Goal: Task Accomplishment & Management: Complete application form

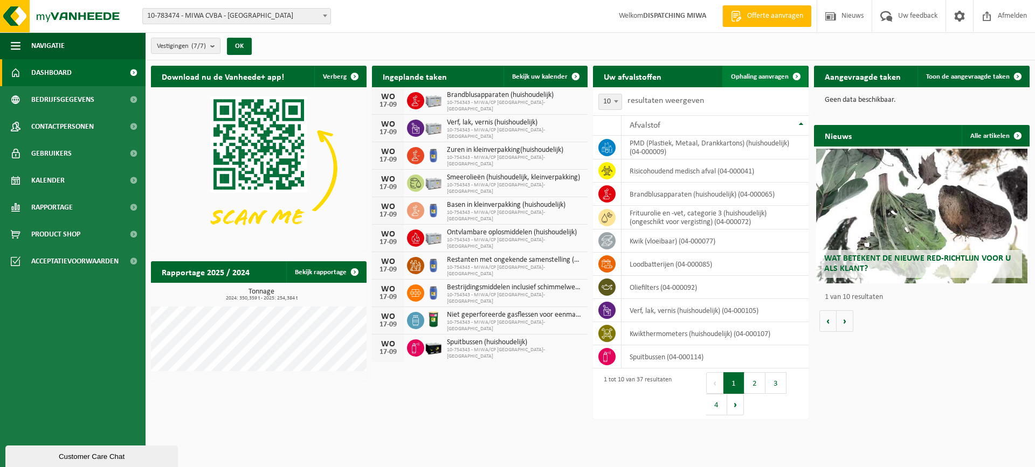
click at [753, 75] on span "Ophaling aanvragen" at bounding box center [760, 76] width 58 height 7
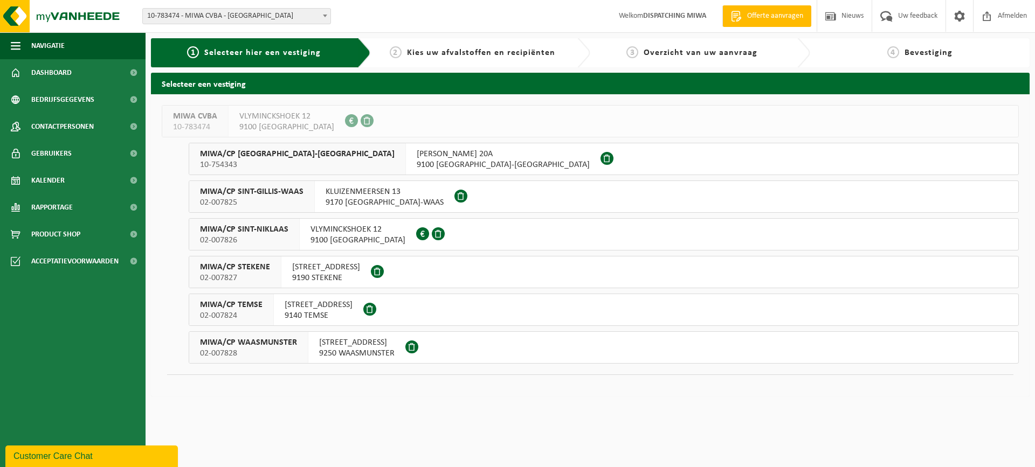
click at [345, 237] on span "9100 SINT-NIKLAAS" at bounding box center [358, 240] width 95 height 11
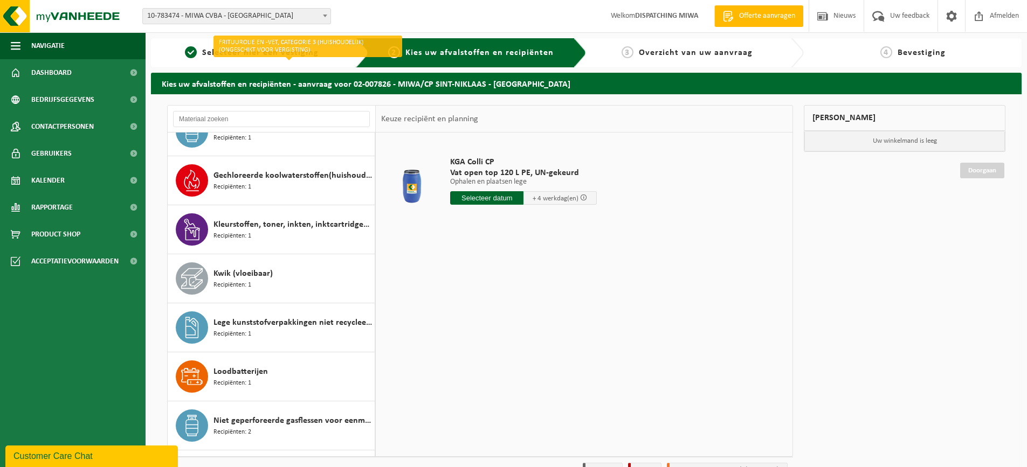
scroll to position [324, 0]
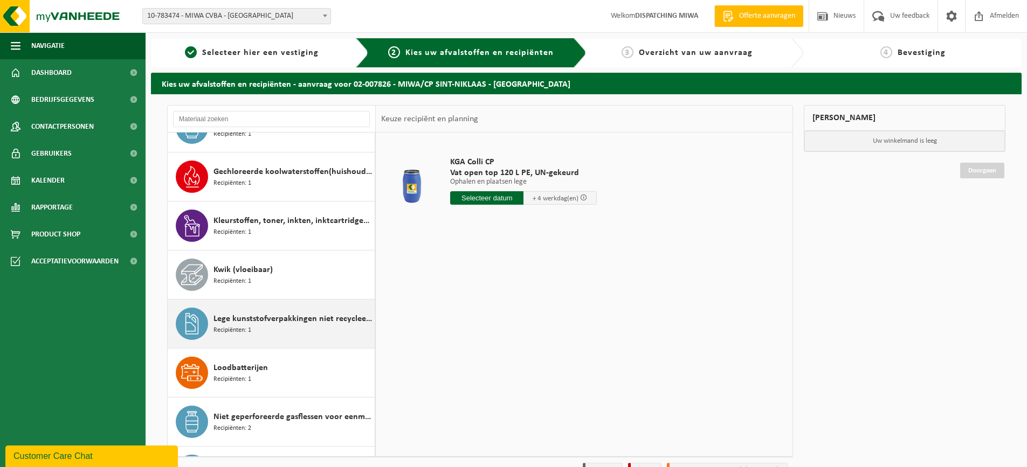
click at [293, 321] on span "Lege kunststofverpakkingen niet recycleerbaar" at bounding box center [293, 319] width 159 height 13
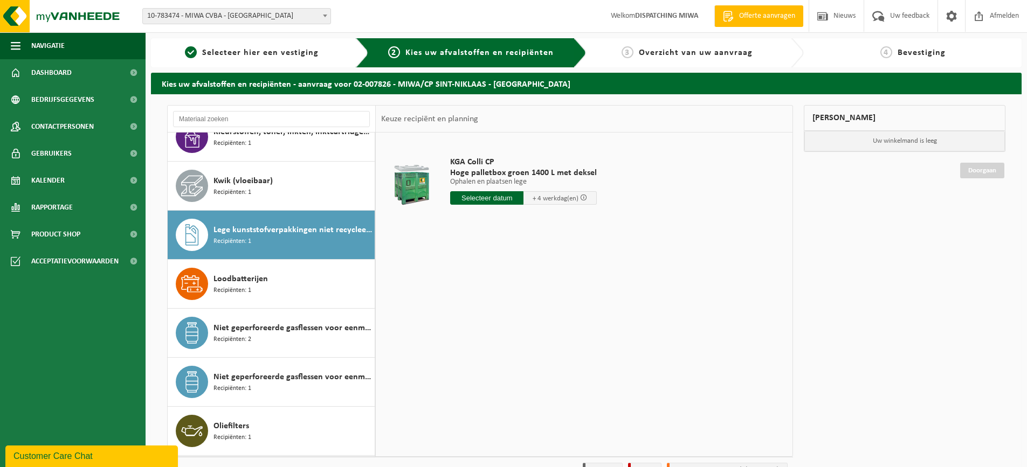
scroll to position [431, 0]
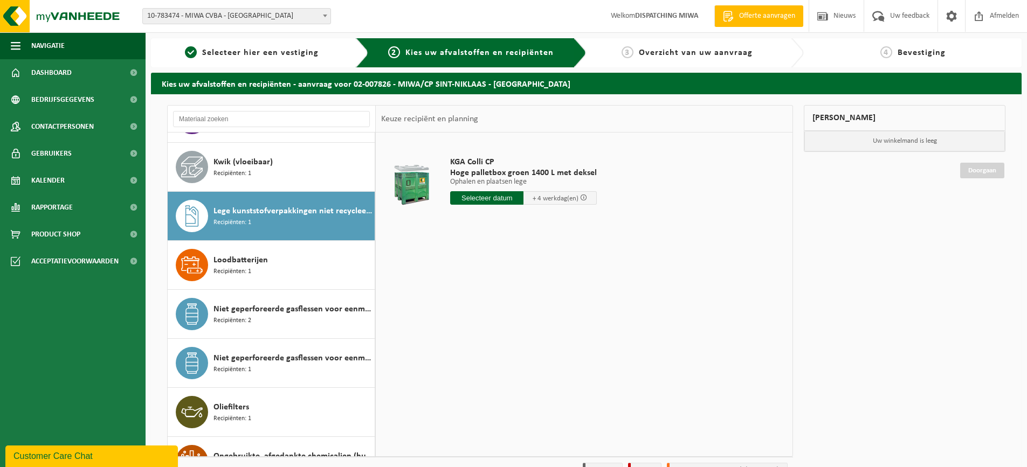
click at [289, 212] on span "Lege kunststofverpakkingen niet recycleerbaar" at bounding box center [293, 211] width 159 height 13
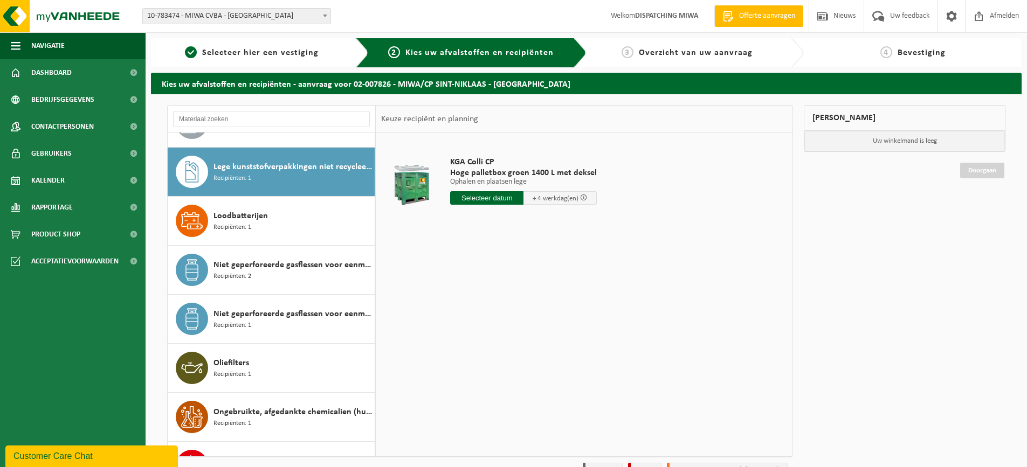
scroll to position [491, 0]
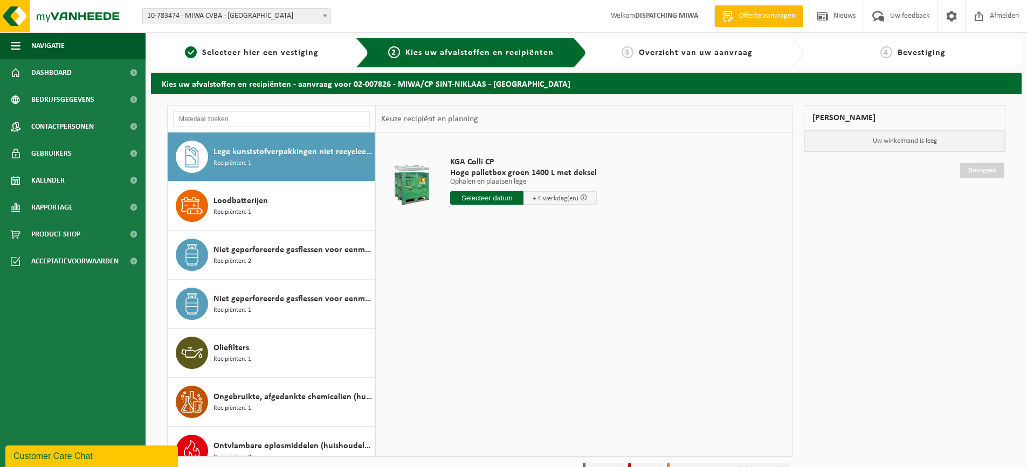
click at [497, 197] on input "text" at bounding box center [486, 197] width 73 height 13
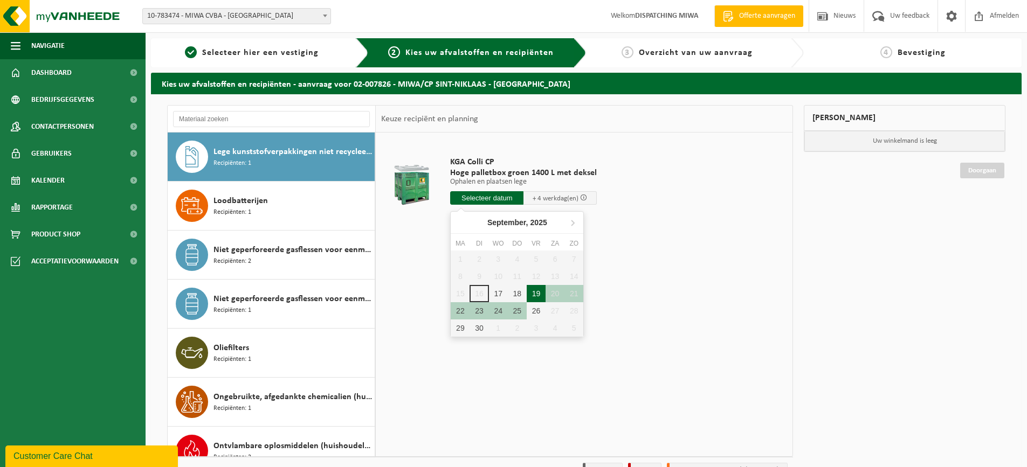
click at [539, 294] on div "19" at bounding box center [536, 293] width 19 height 17
type input "Van 2025-09-19"
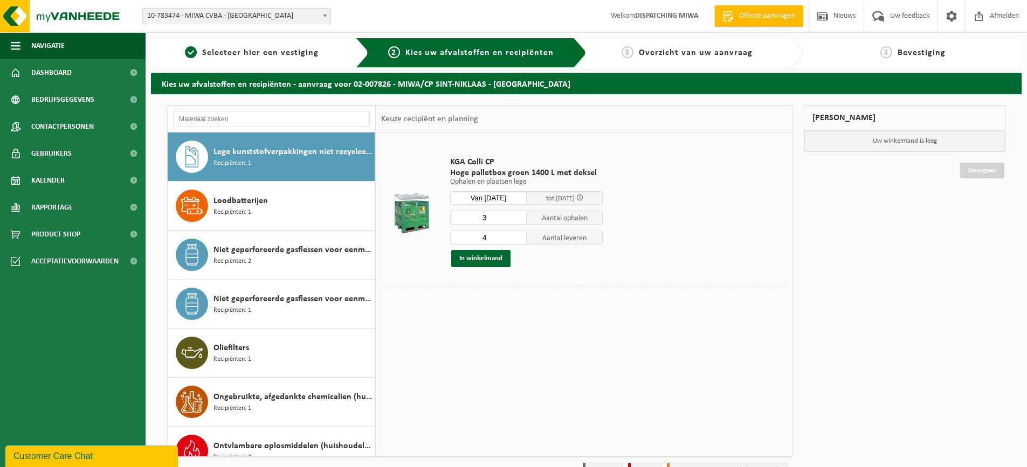
click at [519, 220] on input "3" at bounding box center [488, 218] width 77 height 14
click at [519, 220] on input "2" at bounding box center [488, 218] width 77 height 14
type input "1"
click at [519, 220] on input "1" at bounding box center [488, 218] width 77 height 14
click at [519, 240] on input "3" at bounding box center [488, 238] width 77 height 14
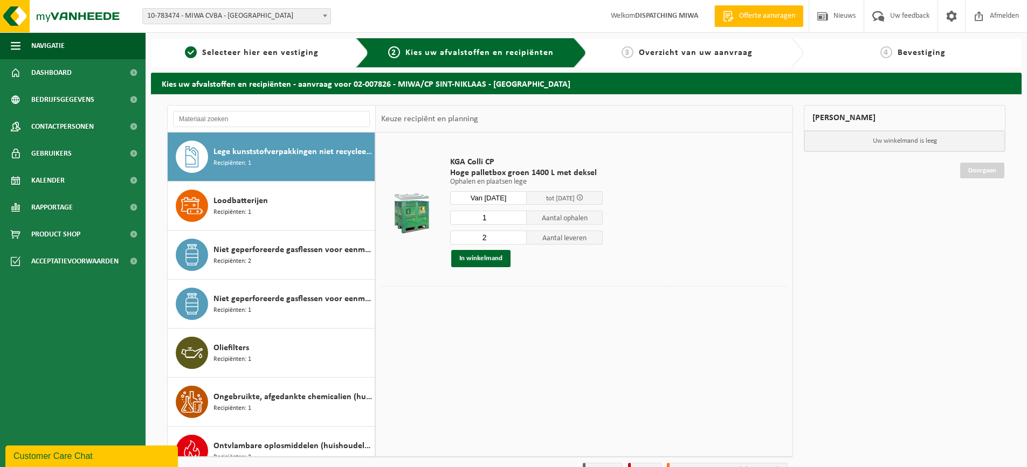
click at [519, 240] on input "2" at bounding box center [488, 238] width 77 height 14
type input "1"
click at [519, 240] on input "1" at bounding box center [488, 238] width 77 height 14
click at [490, 257] on button "In winkelmand" at bounding box center [480, 258] width 59 height 17
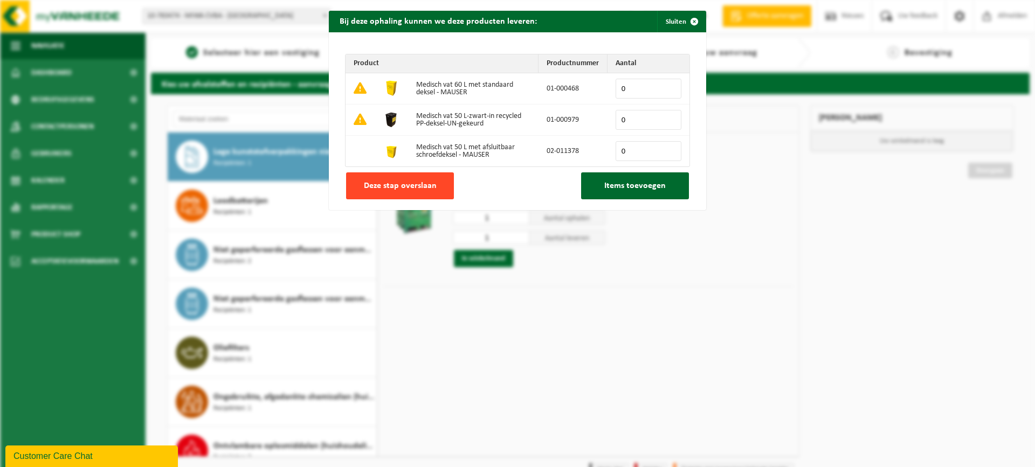
click at [416, 187] on span "Deze stap overslaan" at bounding box center [400, 186] width 73 height 9
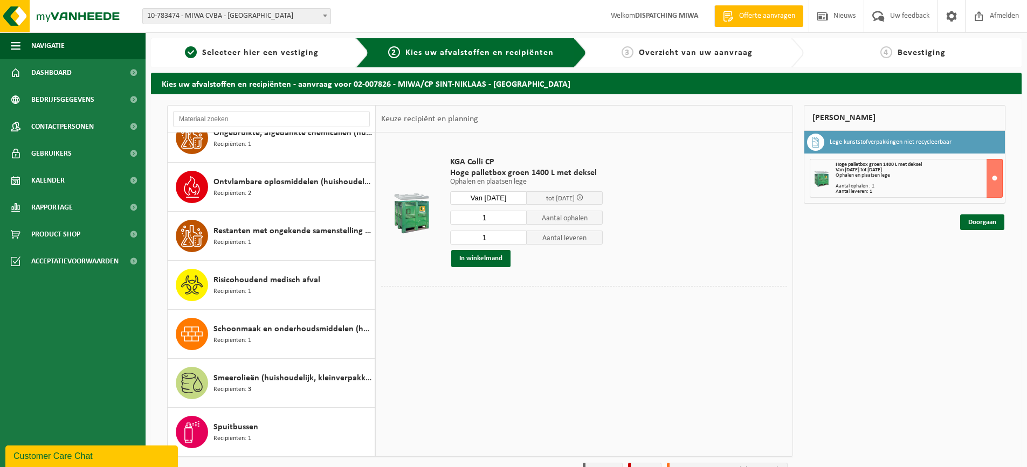
scroll to position [809, 0]
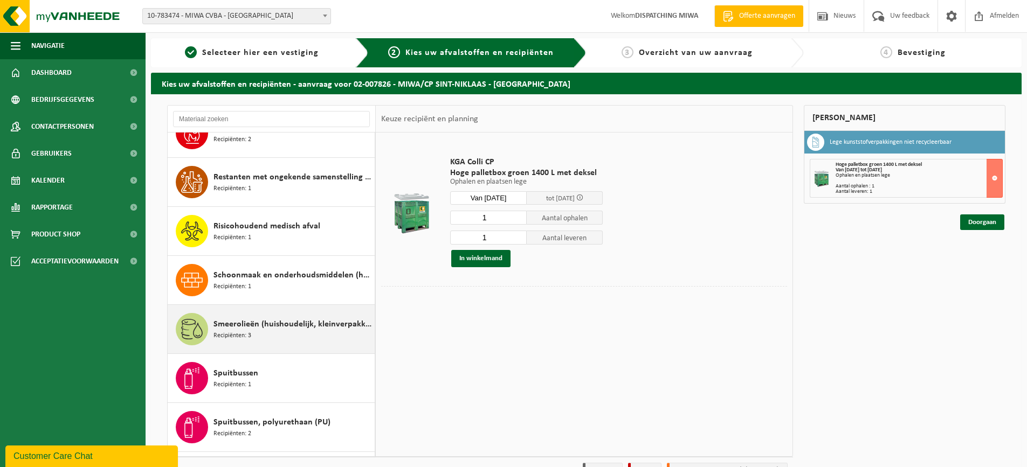
click at [264, 328] on span "Smeerolieën (huishoudelijk, kleinverpakking)" at bounding box center [293, 324] width 159 height 13
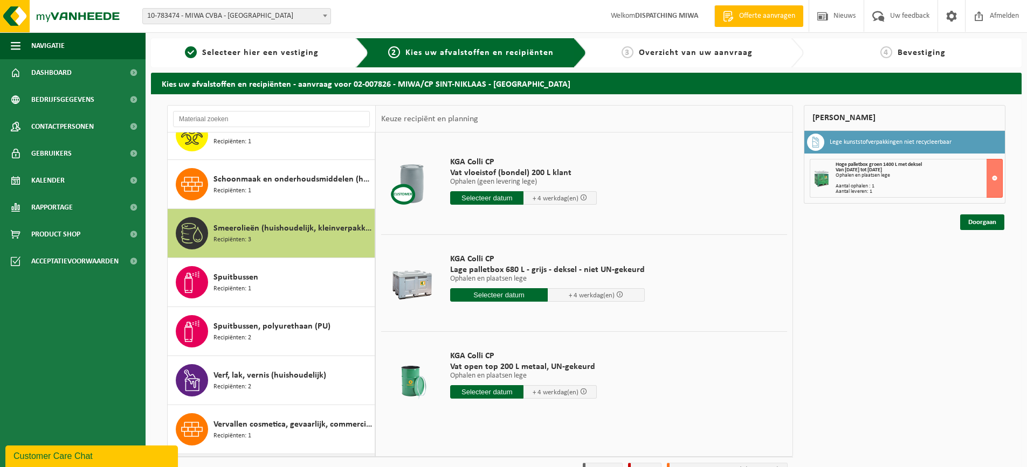
scroll to position [892, 0]
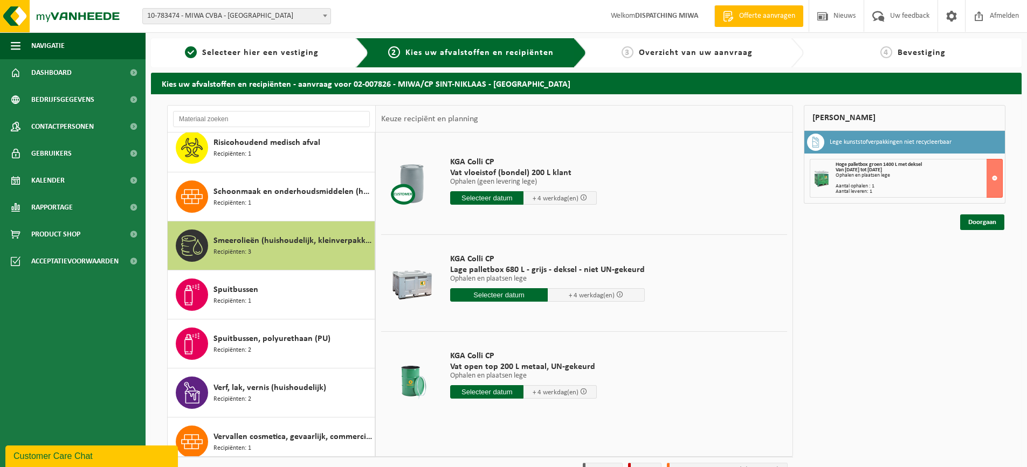
click at [501, 294] on input "text" at bounding box center [499, 294] width 98 height 13
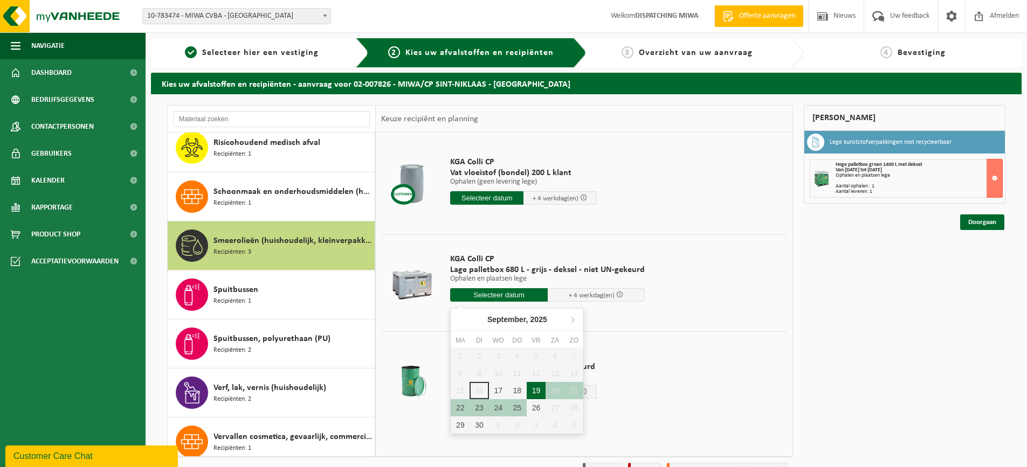
click at [536, 387] on div "19" at bounding box center [536, 390] width 19 height 17
type input "Van 2025-09-19"
type input "2025-09-19"
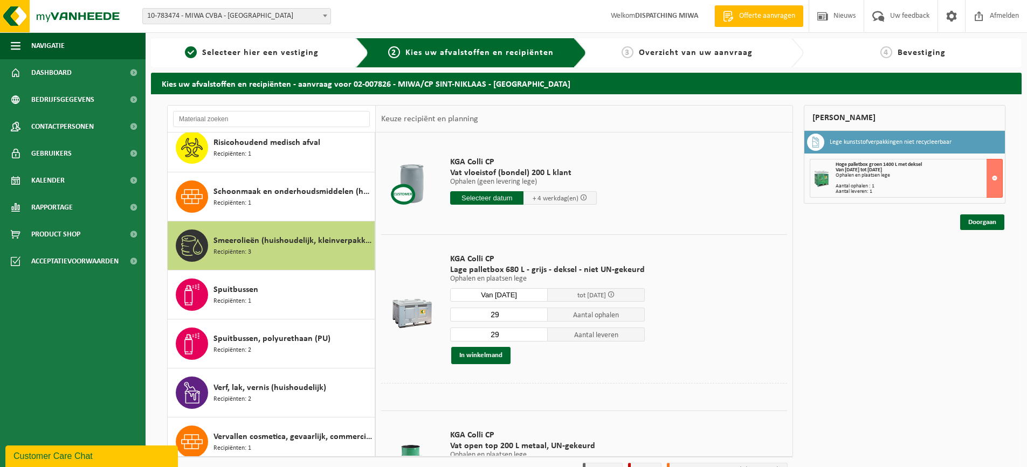
drag, startPoint x: 496, startPoint y: 314, endPoint x: 470, endPoint y: 312, distance: 26.5
click at [470, 312] on input "29" at bounding box center [499, 315] width 98 height 14
type input "4"
drag, startPoint x: 500, startPoint y: 335, endPoint x: 481, endPoint y: 332, distance: 19.6
click at [481, 332] on input "29" at bounding box center [499, 335] width 98 height 14
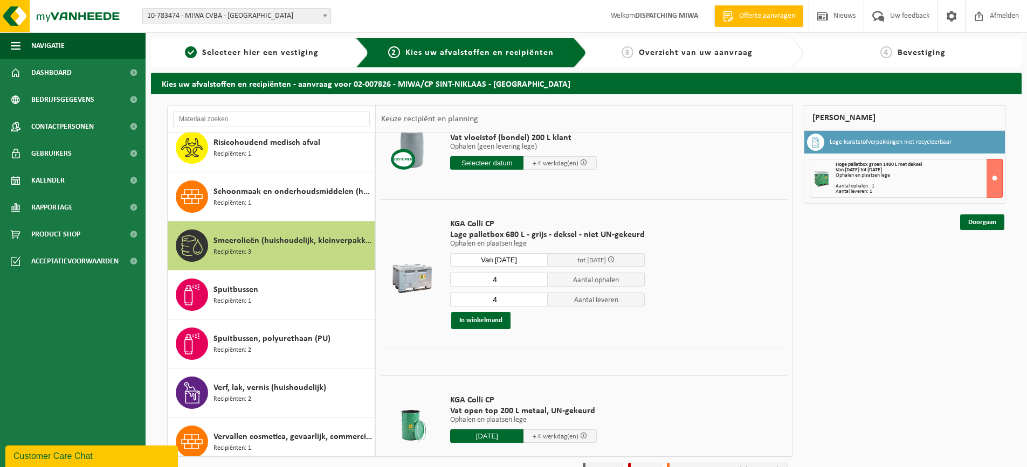
scroll to position [54, 0]
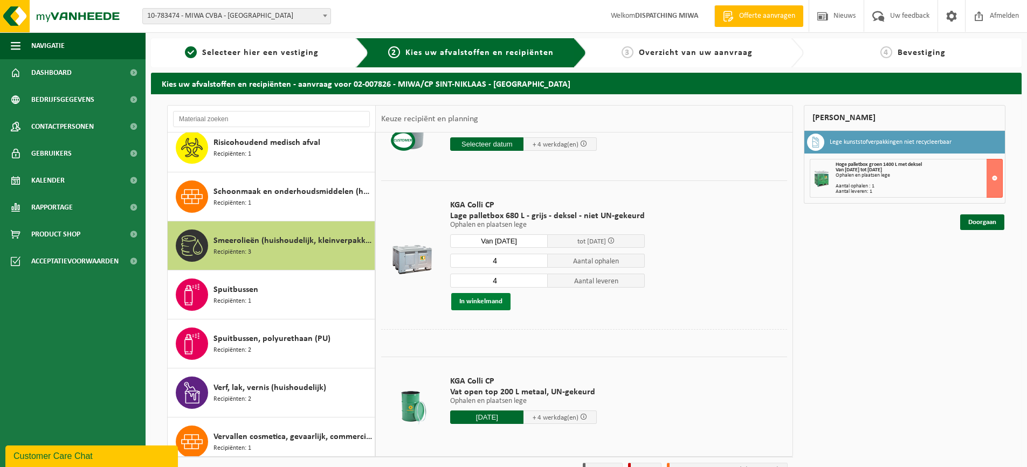
type input "4"
click at [488, 299] on button "In winkelmand" at bounding box center [480, 301] width 59 height 17
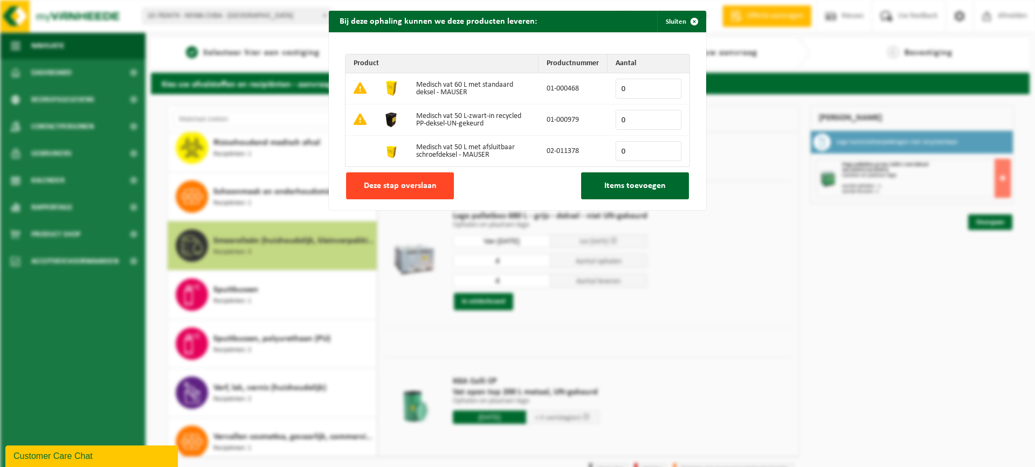
click at [386, 180] on button "Deze stap overslaan" at bounding box center [400, 186] width 108 height 27
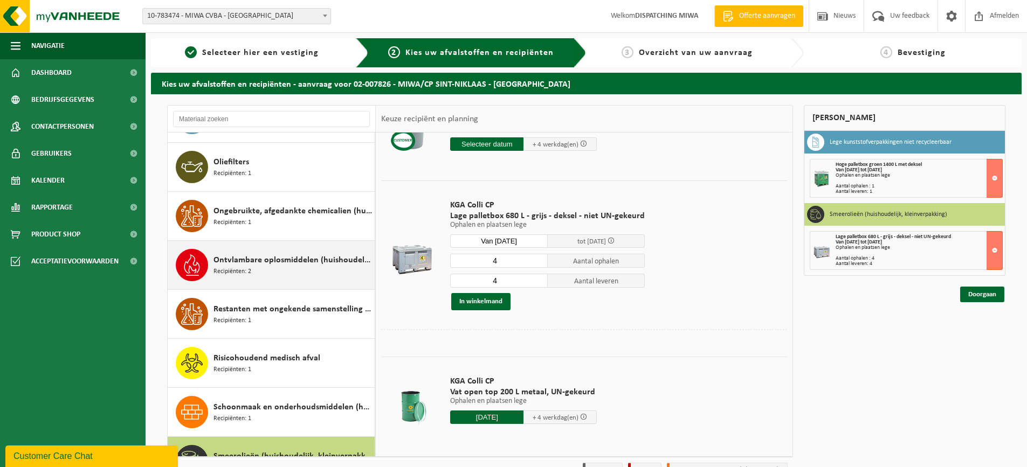
click at [281, 262] on span "Ontvlambare oplosmiddelen (huishoudelijk)" at bounding box center [293, 260] width 159 height 13
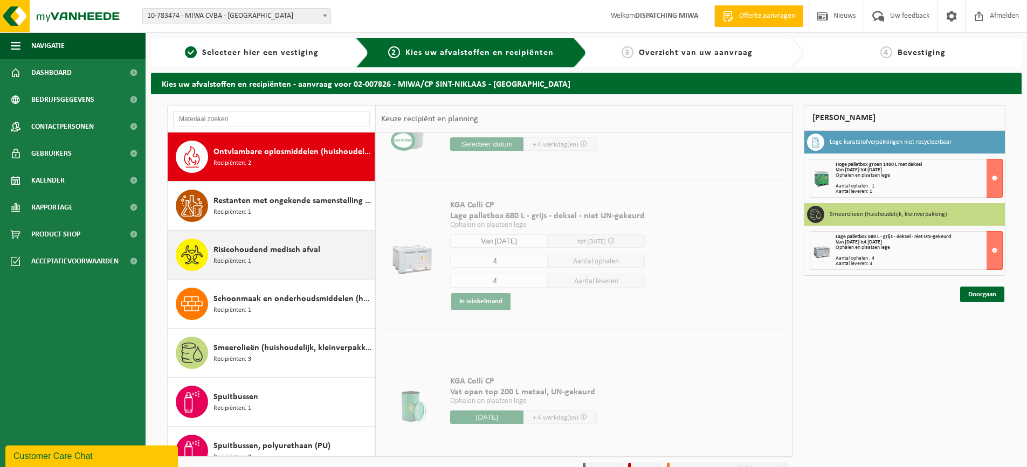
scroll to position [0, 0]
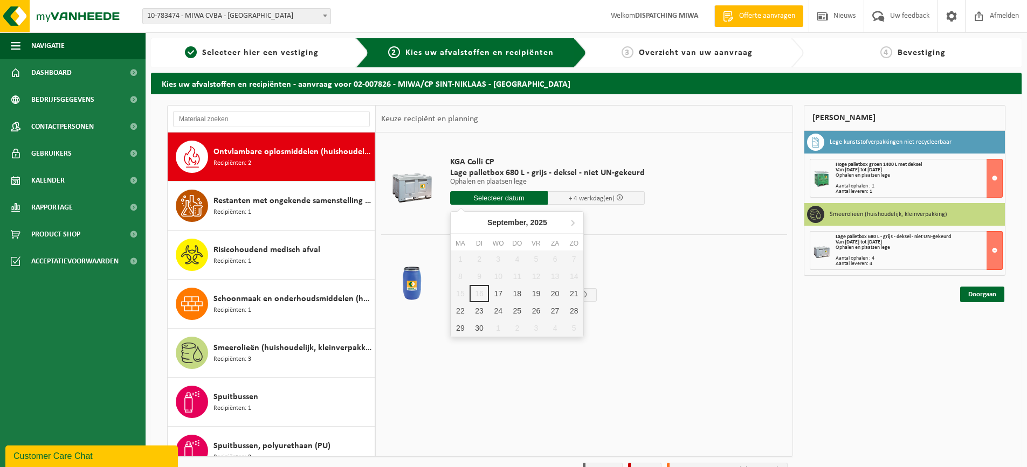
click at [500, 199] on input "text" at bounding box center [499, 197] width 98 height 13
click at [538, 293] on div "19" at bounding box center [536, 293] width 19 height 17
type input "Van 2025-09-19"
type input "2025-09-19"
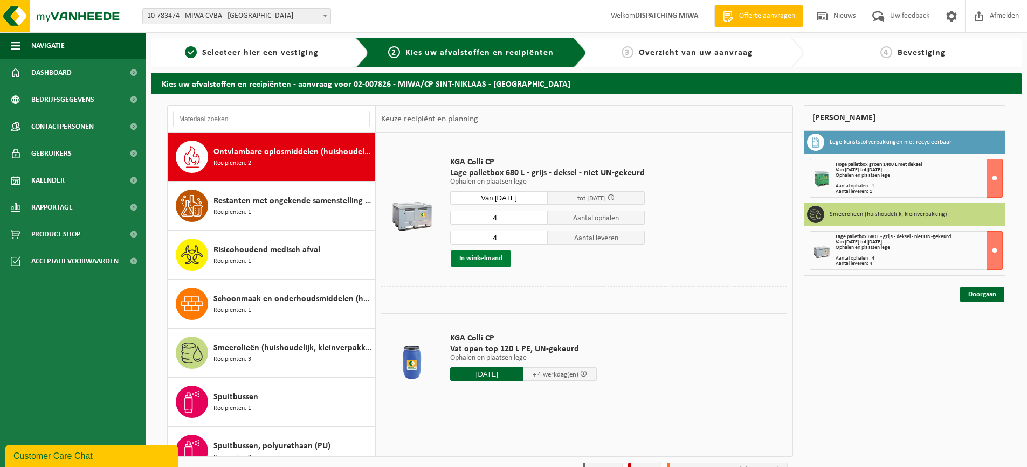
click at [483, 259] on button "In winkelmand" at bounding box center [480, 258] width 59 height 17
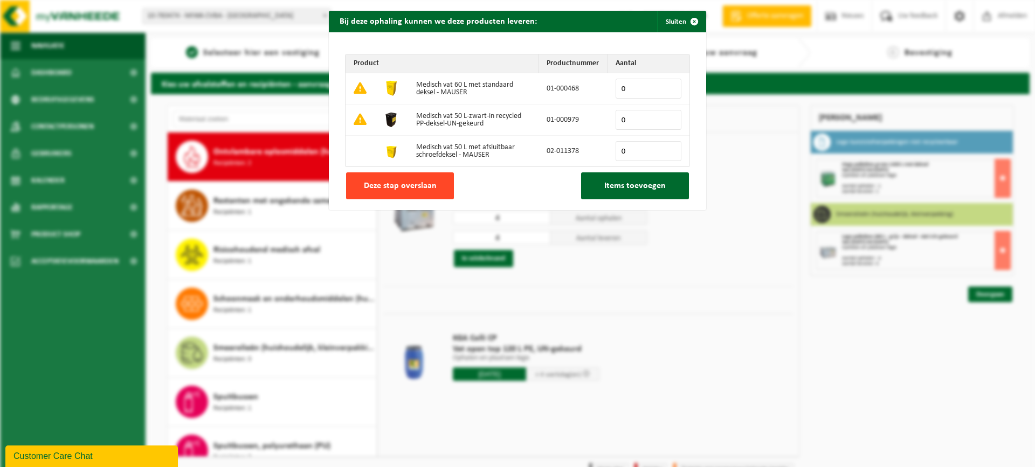
click at [400, 186] on span "Deze stap overslaan" at bounding box center [400, 186] width 73 height 9
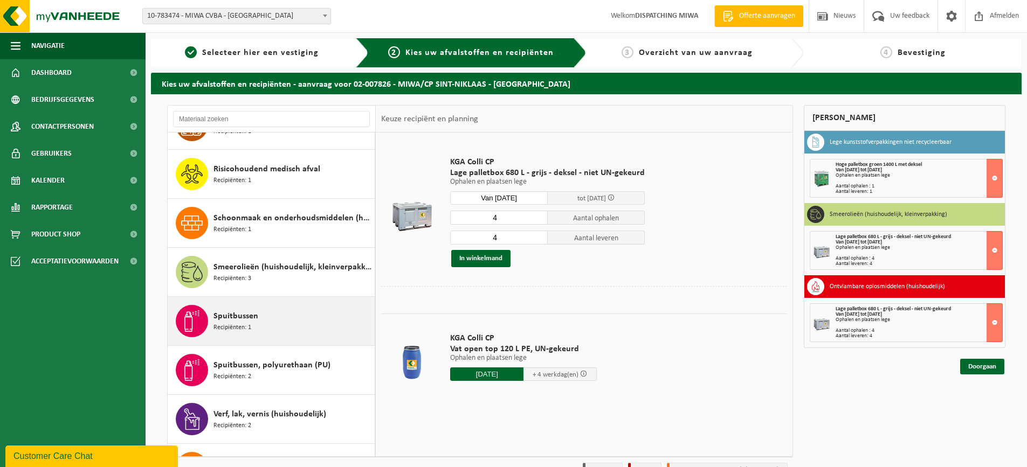
scroll to position [893, 0]
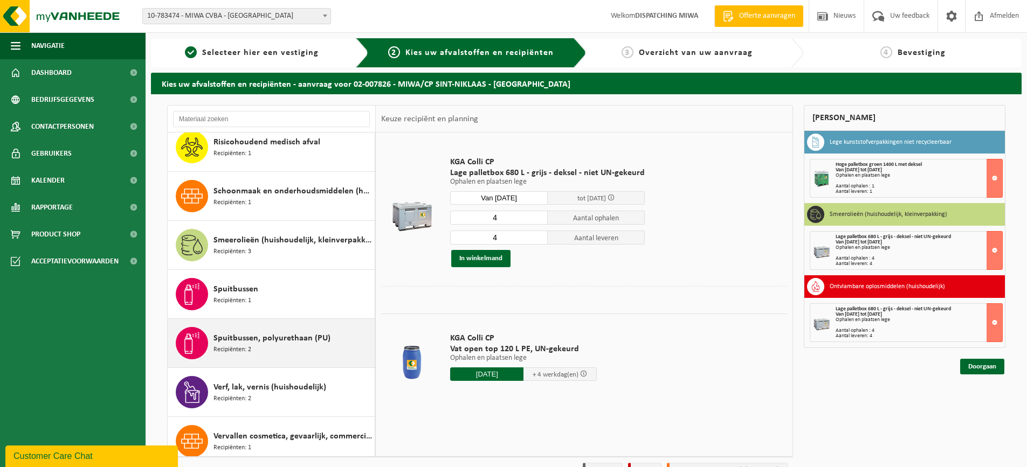
click at [249, 346] on span "Recipiënten: 2" at bounding box center [233, 350] width 38 height 10
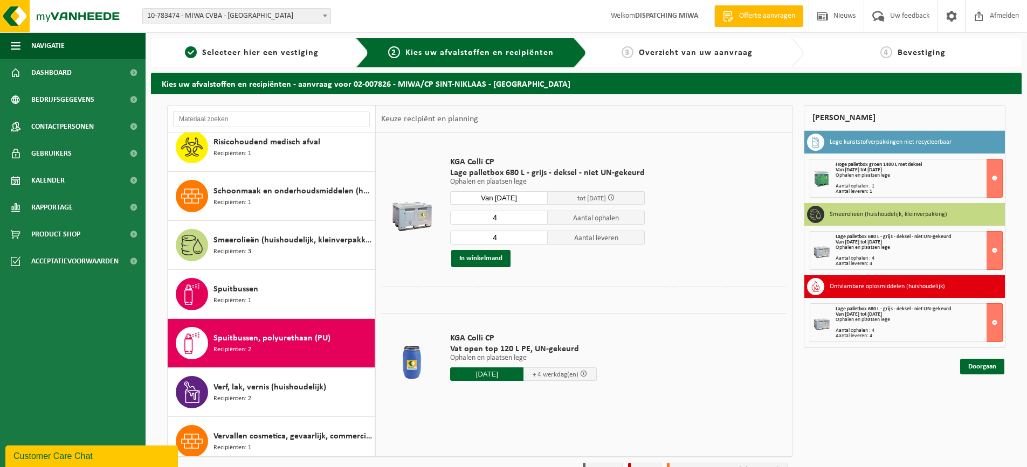
scroll to position [1000, 0]
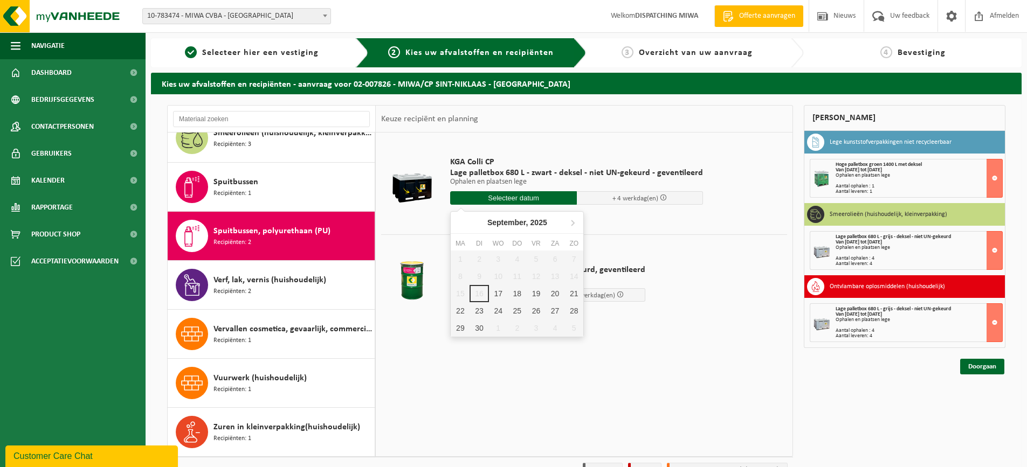
click at [503, 196] on input "text" at bounding box center [513, 197] width 127 height 13
click at [538, 292] on div "19" at bounding box center [536, 293] width 19 height 17
type input "Van 2025-09-19"
type input "2025-09-19"
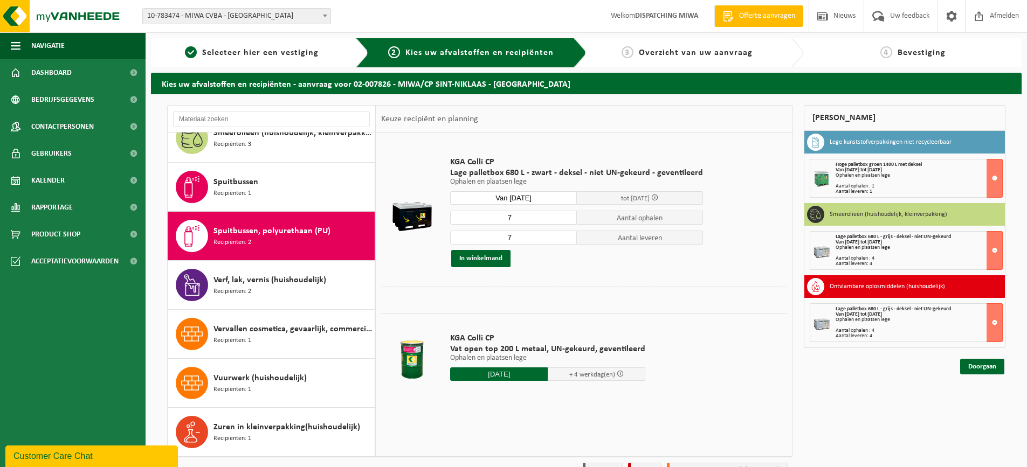
click at [507, 218] on input "7" at bounding box center [513, 218] width 127 height 14
click at [565, 219] on input "6" at bounding box center [513, 218] width 127 height 14
click at [565, 219] on input "5" at bounding box center [513, 218] width 127 height 14
click at [565, 219] on input "4" at bounding box center [513, 218] width 127 height 14
click at [565, 219] on input "3" at bounding box center [513, 218] width 127 height 14
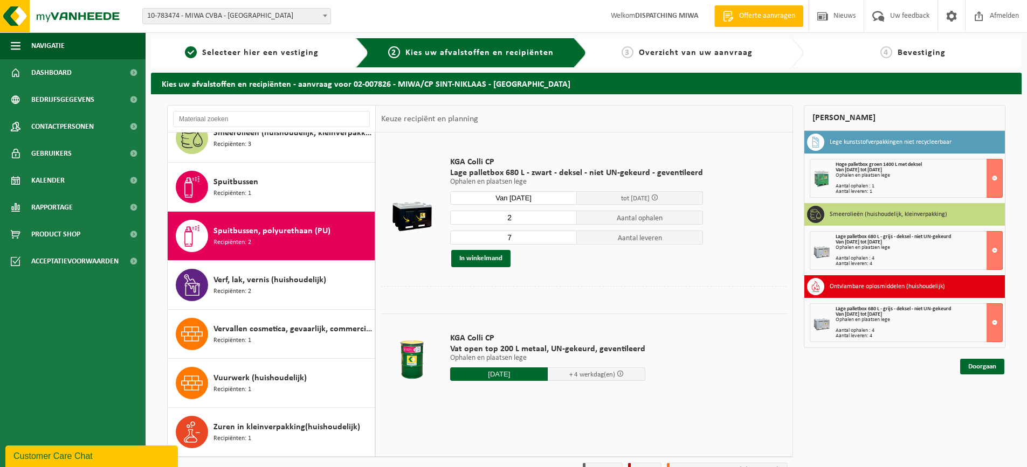
type input "2"
click at [565, 219] on input "2" at bounding box center [513, 218] width 127 height 14
click at [565, 241] on input "6" at bounding box center [513, 238] width 127 height 14
click at [565, 241] on input "5" at bounding box center [513, 238] width 127 height 14
click at [565, 241] on input "4" at bounding box center [513, 238] width 127 height 14
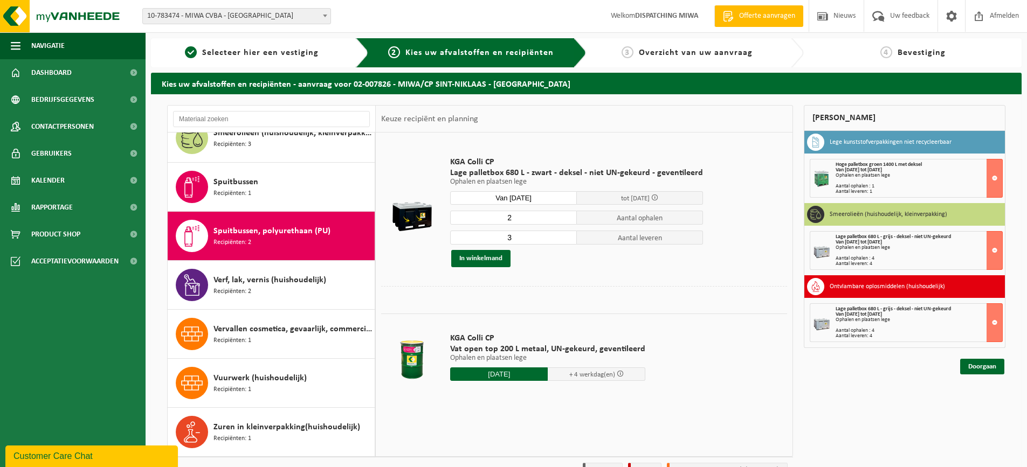
click at [565, 241] on input "3" at bounding box center [513, 238] width 127 height 14
type input "2"
click at [565, 241] on input "2" at bounding box center [513, 238] width 127 height 14
click at [483, 253] on button "In winkelmand" at bounding box center [480, 258] width 59 height 17
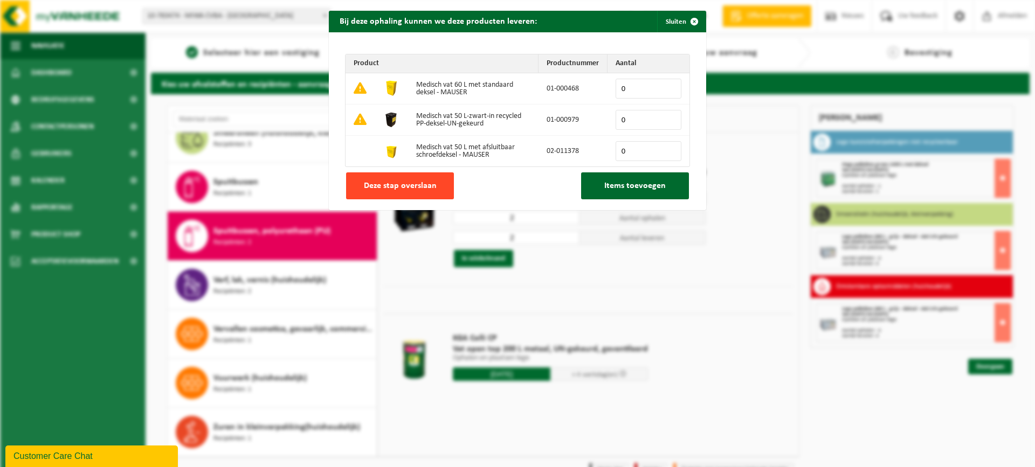
click at [406, 190] on span "Deze stap overslaan" at bounding box center [400, 186] width 73 height 9
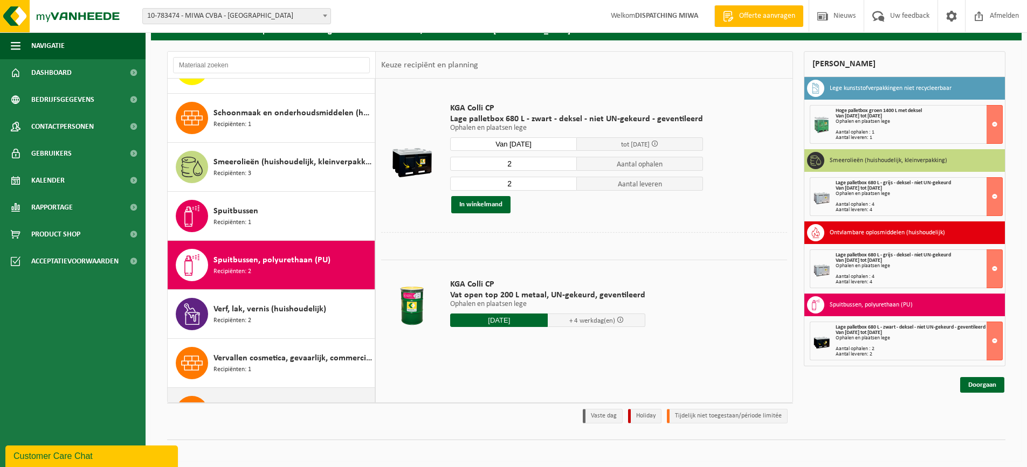
scroll to position [892, 0]
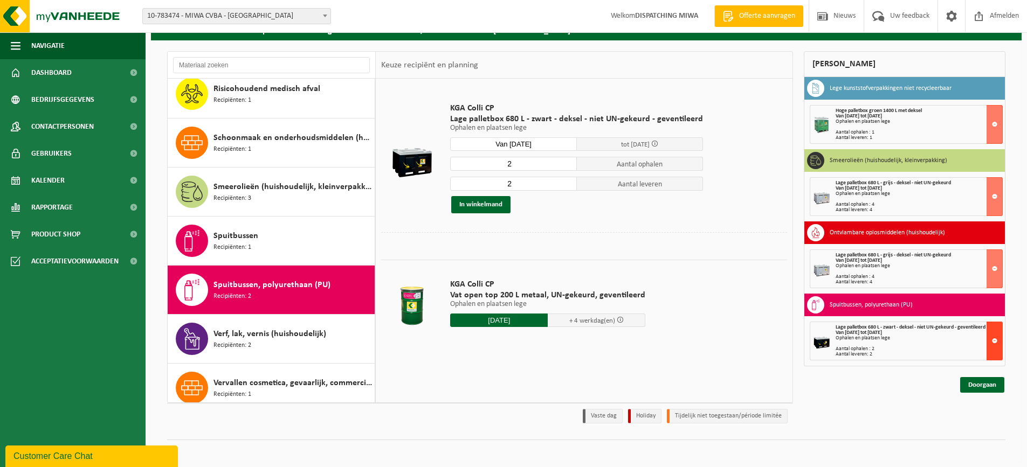
click at [994, 342] on button at bounding box center [995, 341] width 16 height 39
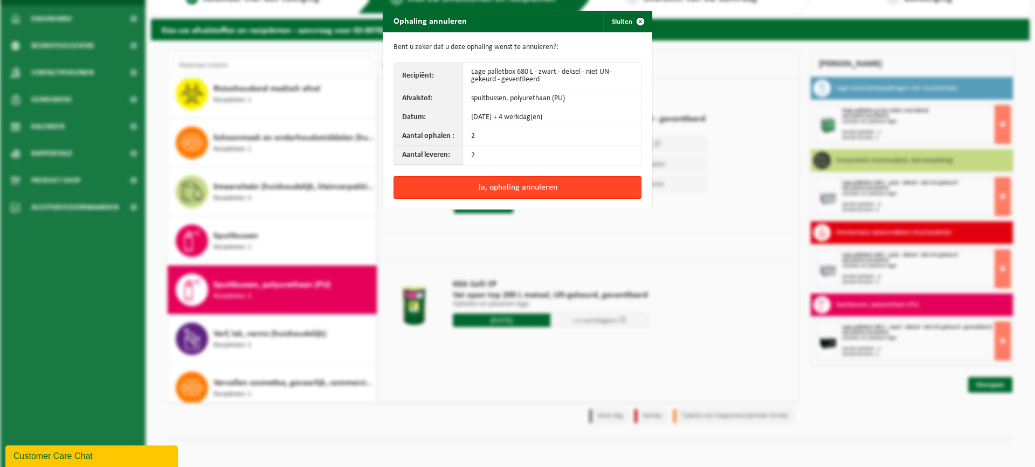
click at [507, 187] on button "Ja, ophaling annuleren" at bounding box center [518, 187] width 248 height 23
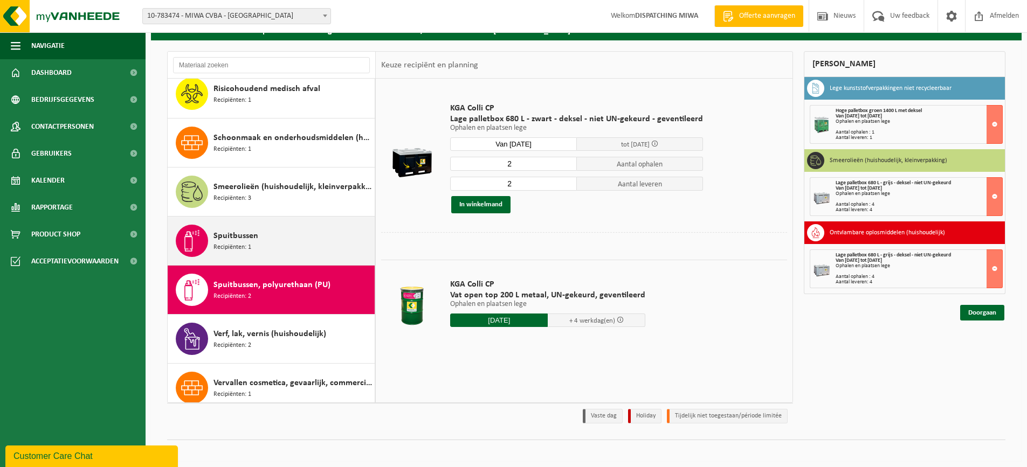
click at [237, 240] on span "Spuitbussen" at bounding box center [236, 236] width 45 height 13
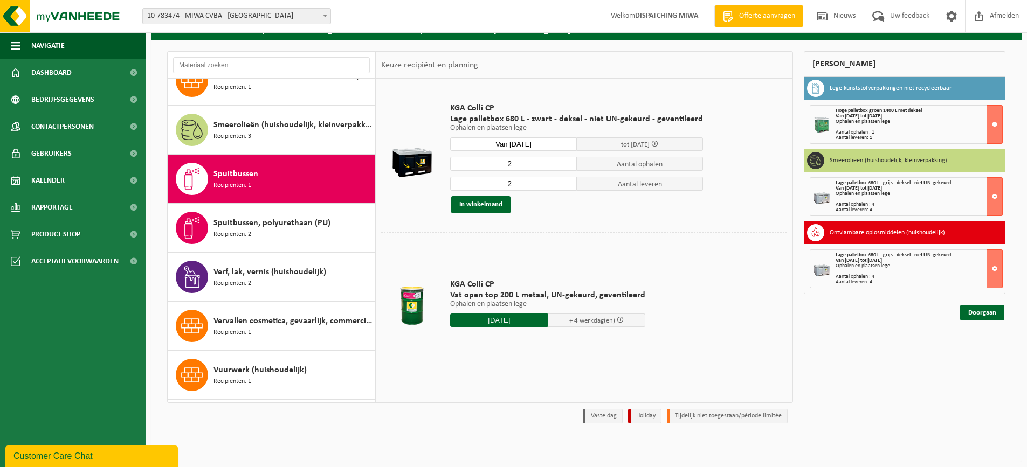
scroll to position [1000, 0]
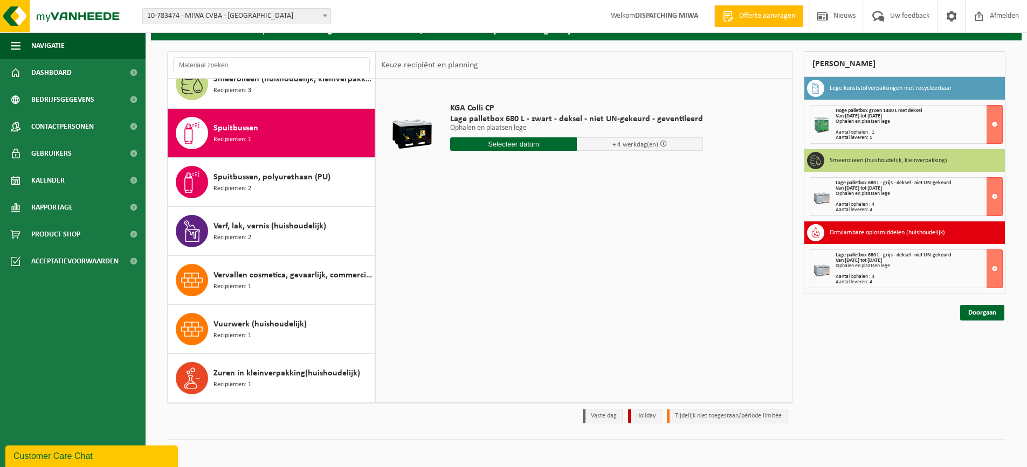
click at [523, 143] on input "text" at bounding box center [513, 143] width 127 height 13
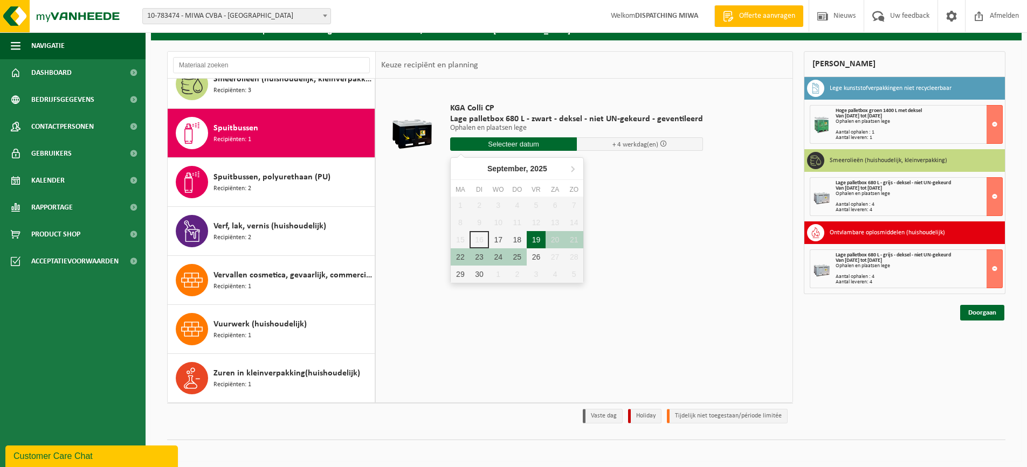
click at [535, 239] on div "19" at bounding box center [536, 239] width 19 height 17
type input "Van 2025-09-19"
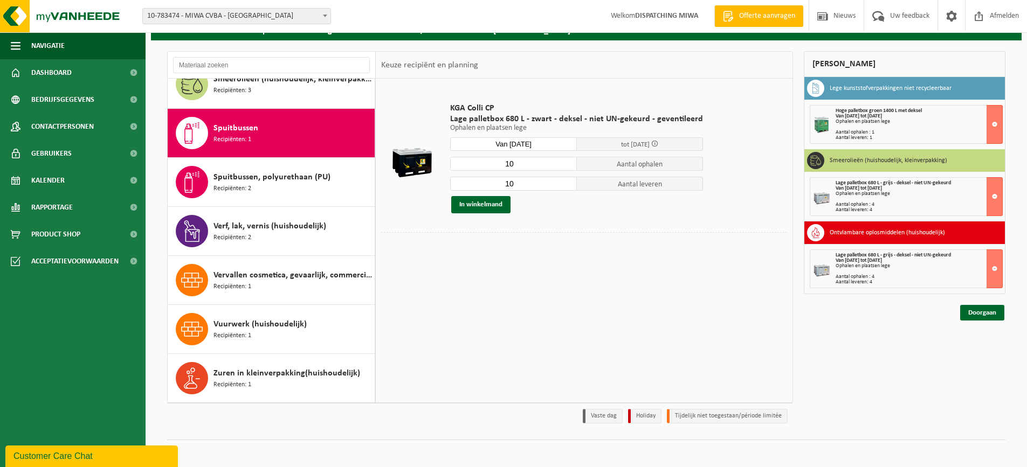
click at [507, 164] on input "10" at bounding box center [513, 164] width 127 height 14
drag, startPoint x: 520, startPoint y: 167, endPoint x: 499, endPoint y: 163, distance: 21.4
click at [499, 163] on input "10" at bounding box center [513, 164] width 127 height 14
type input "2"
drag, startPoint x: 510, startPoint y: 181, endPoint x: 500, endPoint y: 182, distance: 10.3
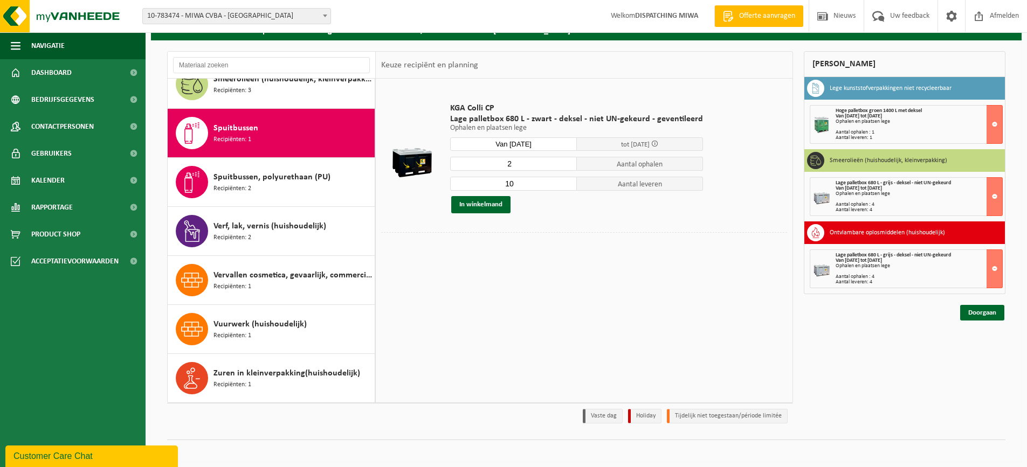
click at [500, 182] on input "10" at bounding box center [513, 184] width 127 height 14
type input "2"
click at [477, 204] on button "In winkelmand" at bounding box center [480, 204] width 59 height 17
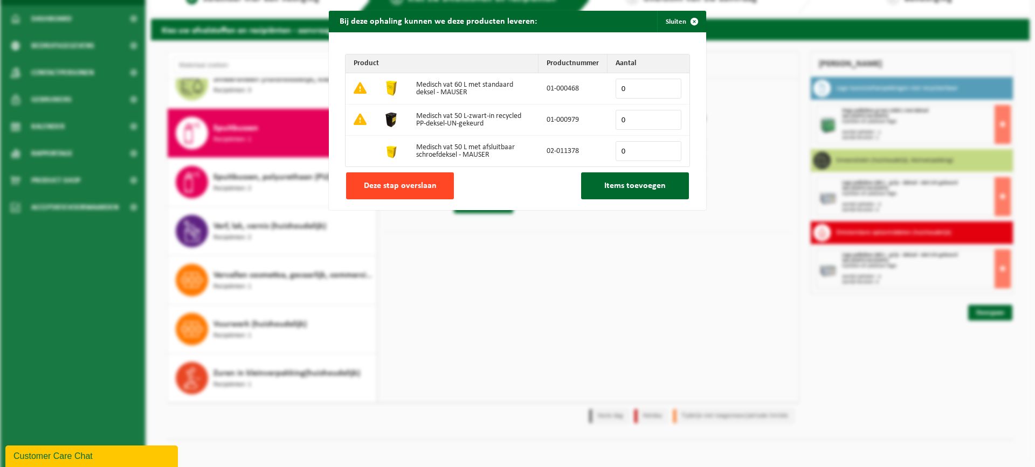
click at [396, 182] on span "Deze stap overslaan" at bounding box center [400, 186] width 73 height 9
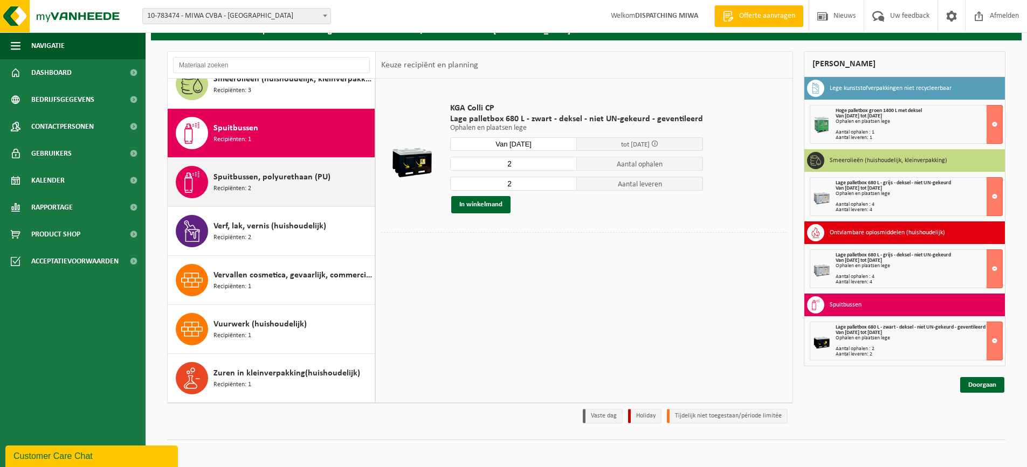
click at [260, 177] on span "Spuitbussen, polyurethaan (PU)" at bounding box center [272, 177] width 117 height 13
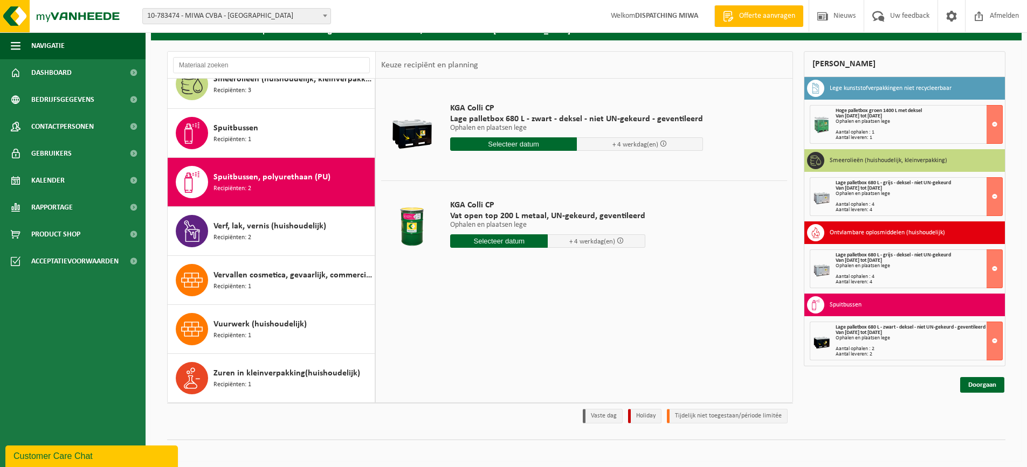
click at [519, 140] on input "text" at bounding box center [513, 143] width 127 height 13
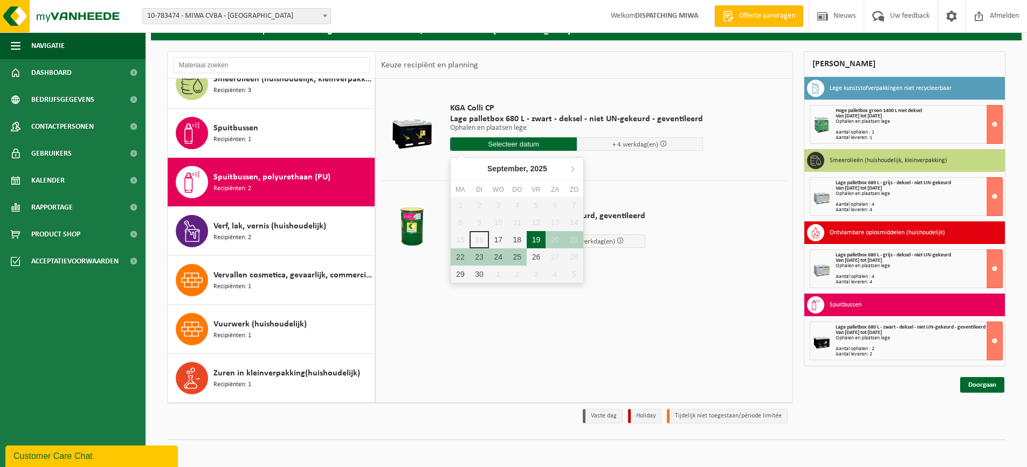
click at [534, 236] on div "19" at bounding box center [536, 239] width 19 height 17
type input "Van 2025-09-19"
type input "2025-09-19"
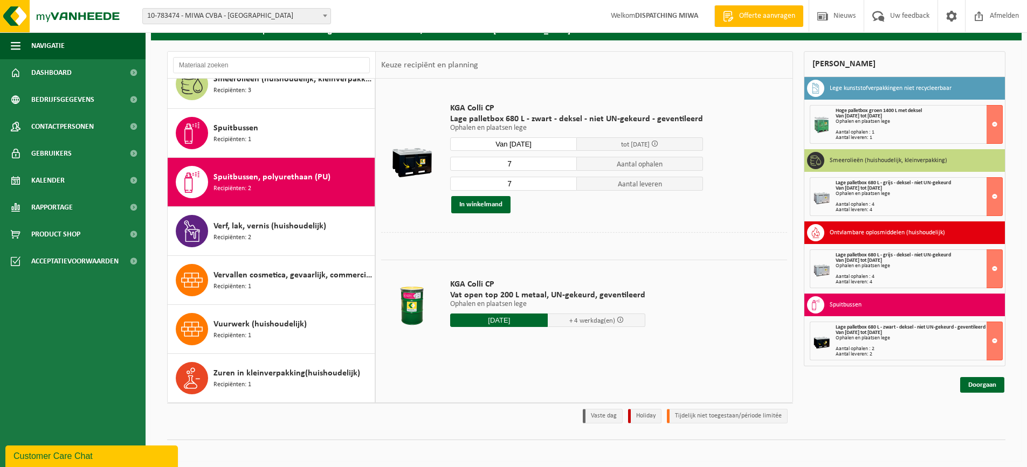
drag, startPoint x: 515, startPoint y: 162, endPoint x: 489, endPoint y: 162, distance: 26.4
click at [489, 162] on input "7" at bounding box center [513, 164] width 127 height 14
type input "1"
drag, startPoint x: 509, startPoint y: 185, endPoint x: 503, endPoint y: 184, distance: 6.6
click at [503, 184] on input "7" at bounding box center [513, 184] width 127 height 14
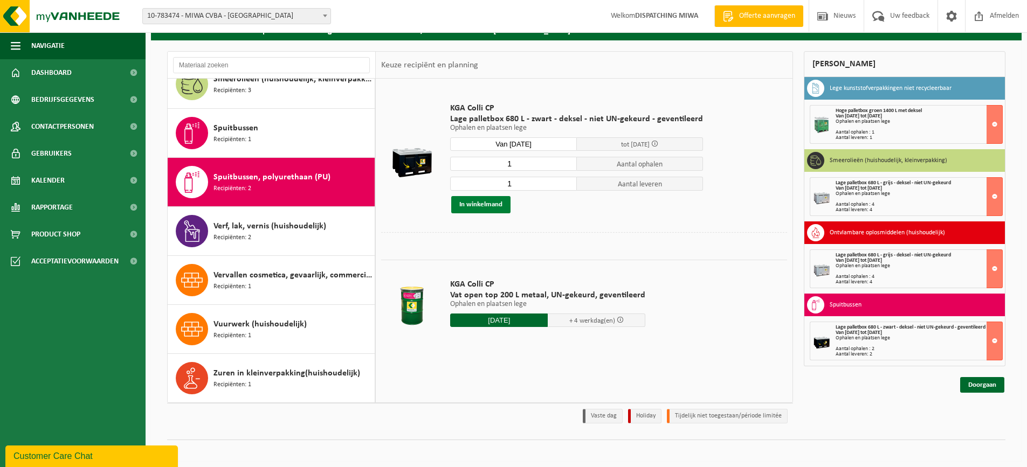
type input "1"
click at [461, 205] on button "In winkelmand" at bounding box center [480, 204] width 59 height 17
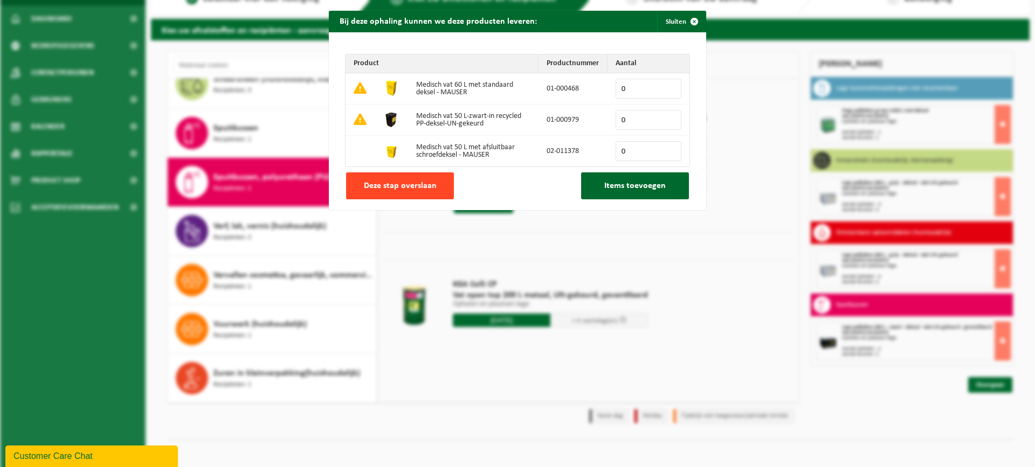
click at [421, 178] on button "Deze stap overslaan" at bounding box center [400, 186] width 108 height 27
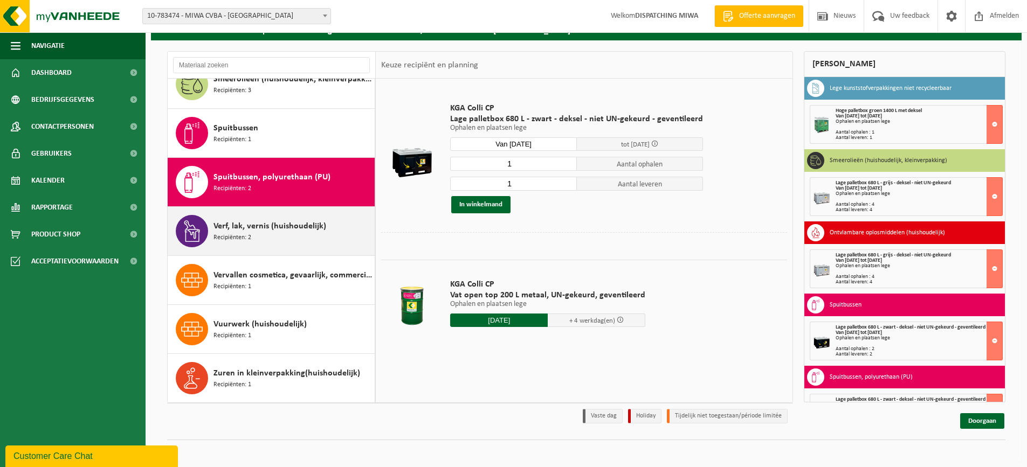
click at [263, 231] on span "Verf, lak, vernis (huishoudelijk)" at bounding box center [270, 226] width 113 height 13
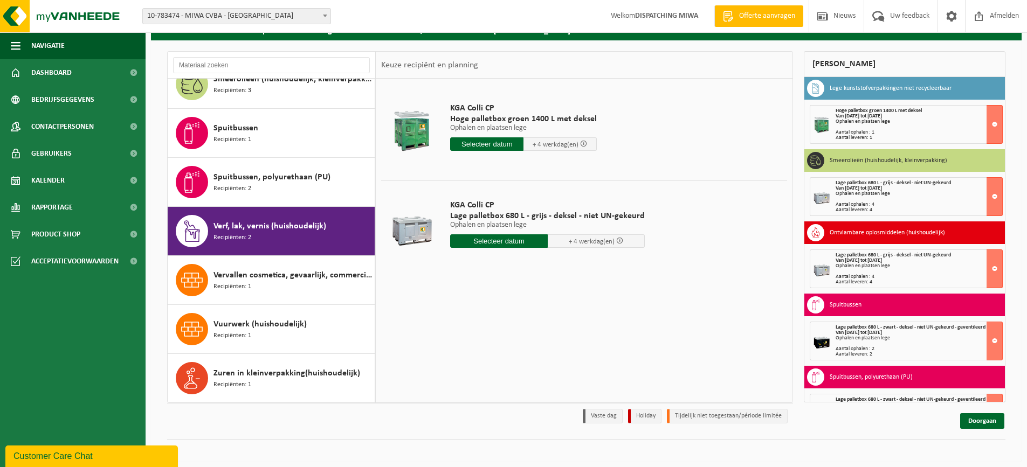
click at [488, 139] on input "text" at bounding box center [486, 143] width 73 height 13
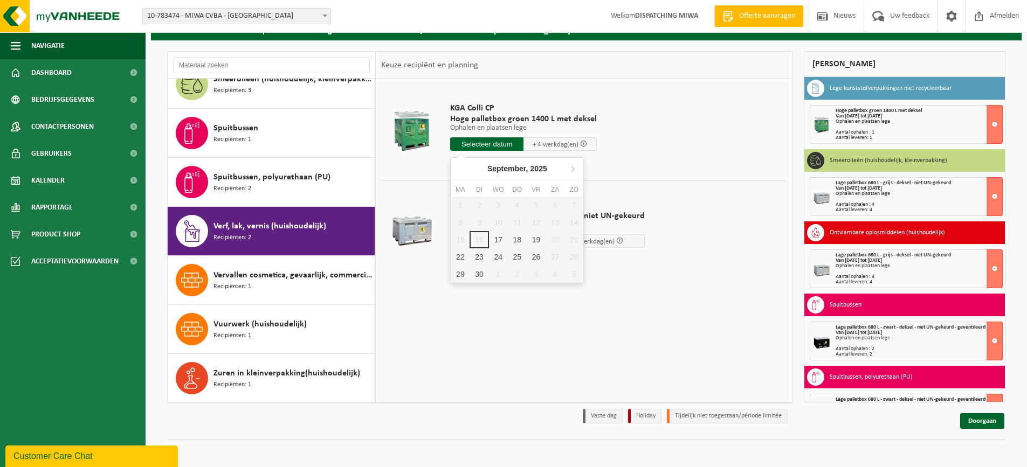
click at [683, 149] on td "KGA Colli CP Hoge palletbox groen 1400 L met deksel Ophalen en plaatsen lege Op…" at bounding box center [614, 129] width 345 height 91
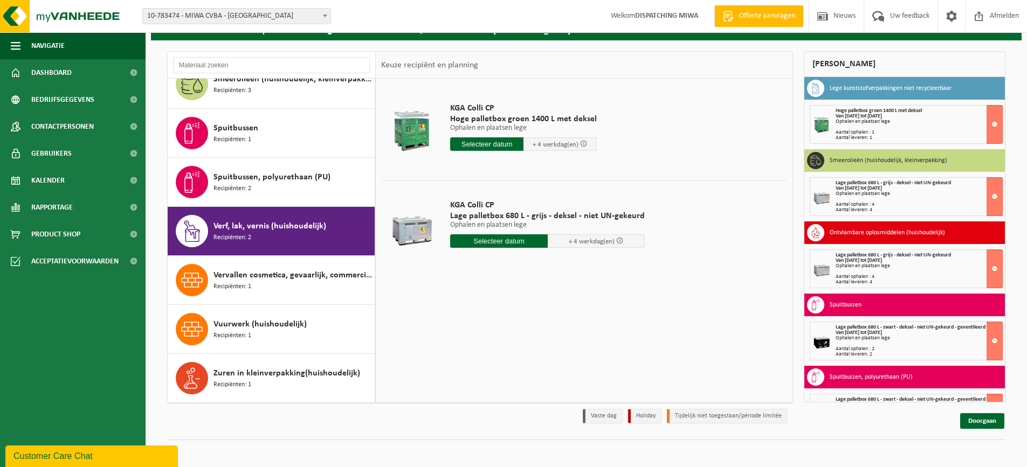
click at [500, 241] on input "text" at bounding box center [499, 241] width 98 height 13
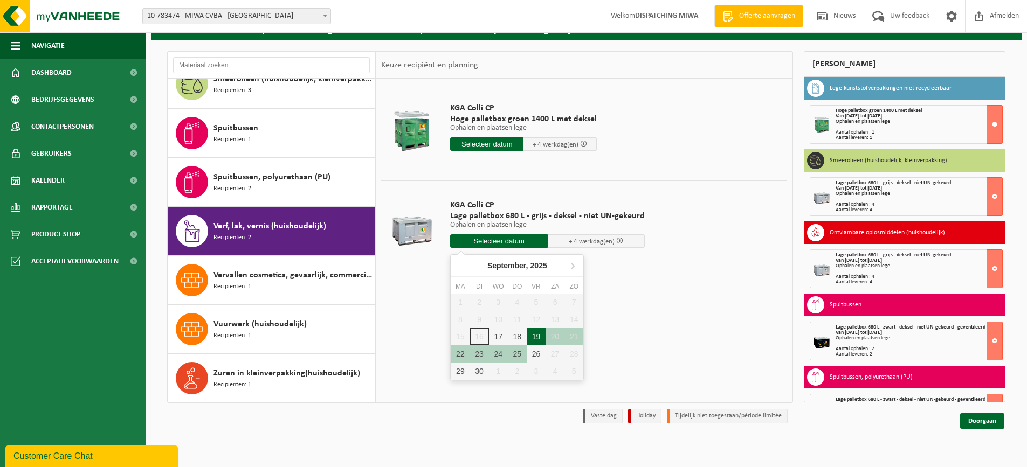
click at [536, 333] on div "19" at bounding box center [536, 336] width 19 height 17
type input "Van 2025-09-19"
type input "2025-09-19"
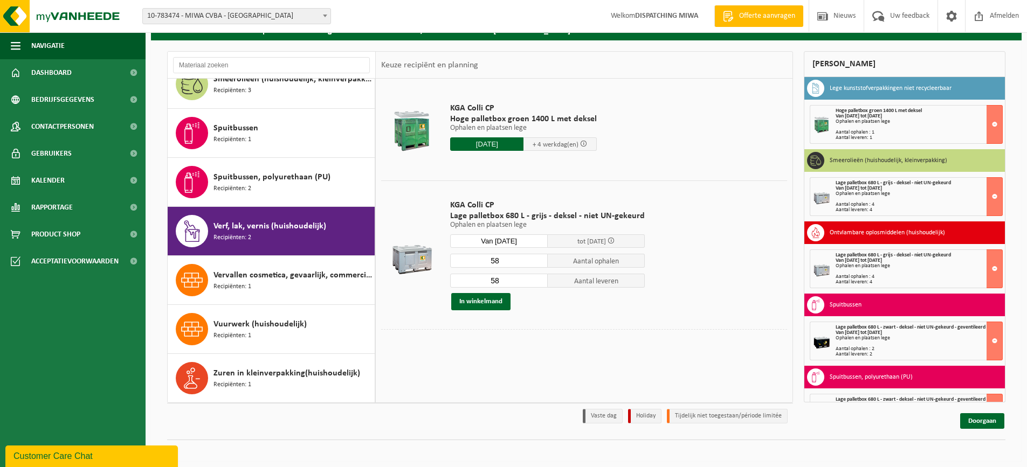
drag, startPoint x: 500, startPoint y: 263, endPoint x: 488, endPoint y: 261, distance: 11.4
click at [488, 261] on input "58" at bounding box center [499, 261] width 98 height 14
type input "24"
drag, startPoint x: 497, startPoint y: 280, endPoint x: 481, endPoint y: 280, distance: 15.6
click at [481, 280] on input "58" at bounding box center [499, 281] width 98 height 14
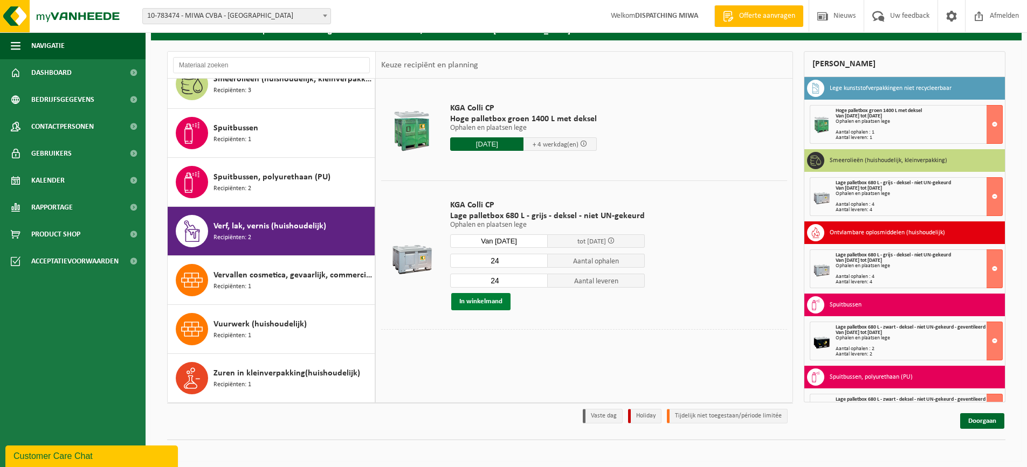
type input "24"
click at [480, 301] on button "In winkelmand" at bounding box center [480, 301] width 59 height 17
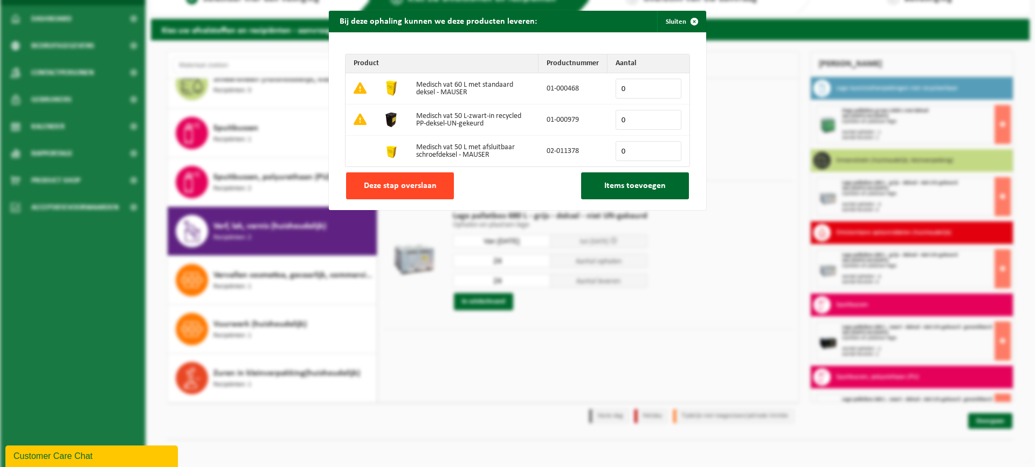
click at [415, 180] on button "Deze stap overslaan" at bounding box center [400, 186] width 108 height 27
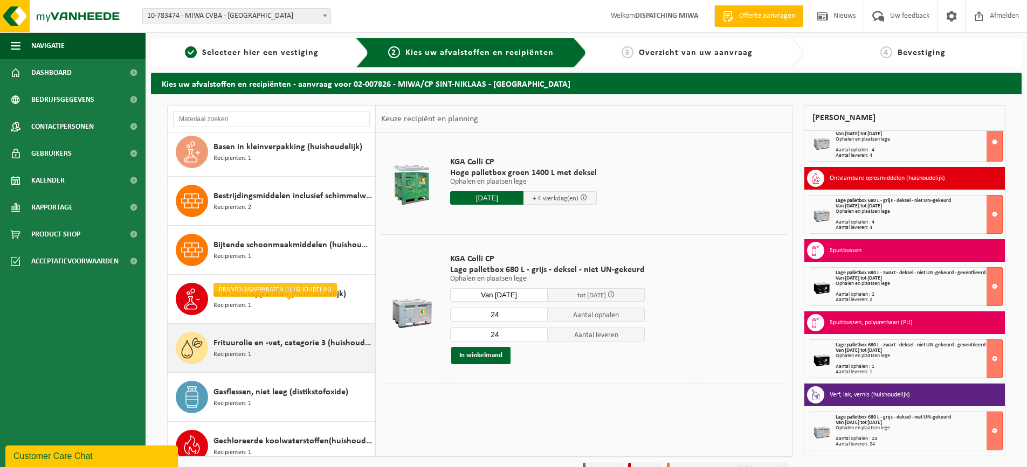
scroll to position [30, 0]
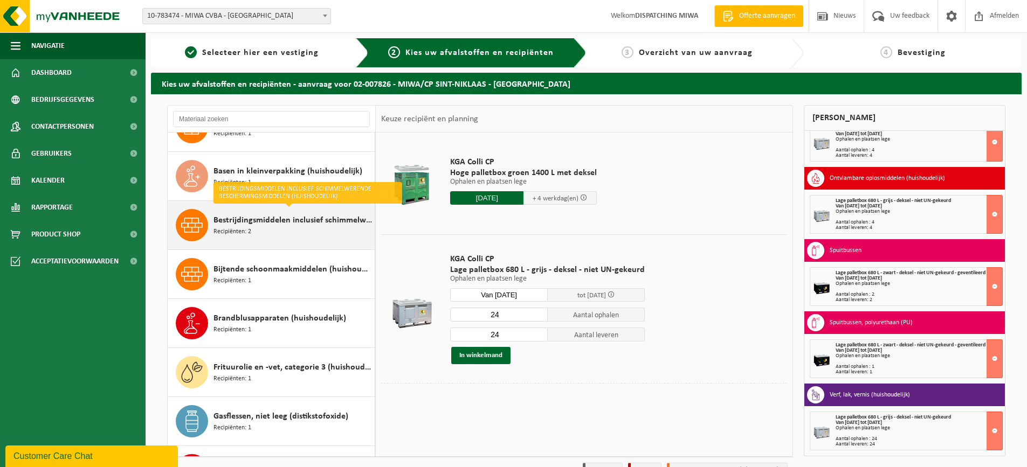
click at [278, 223] on span "Bestrijdingsmiddelen inclusief schimmelwerende beschermingsmiddelen (huishoudel…" at bounding box center [293, 220] width 159 height 13
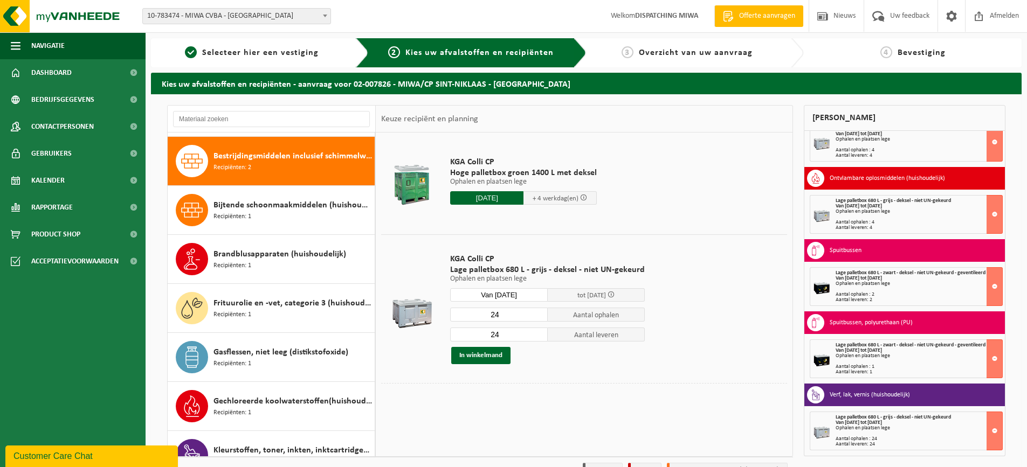
scroll to position [98, 0]
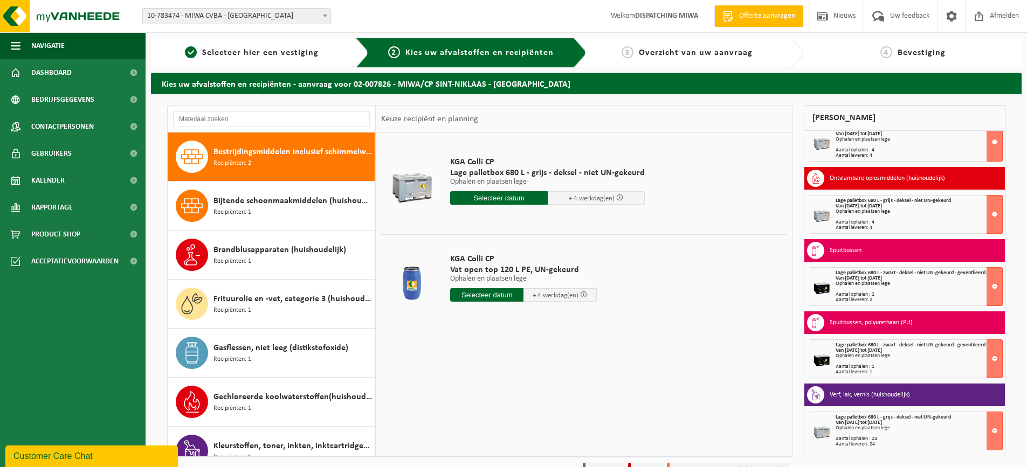
click at [491, 292] on input "text" at bounding box center [486, 294] width 73 height 13
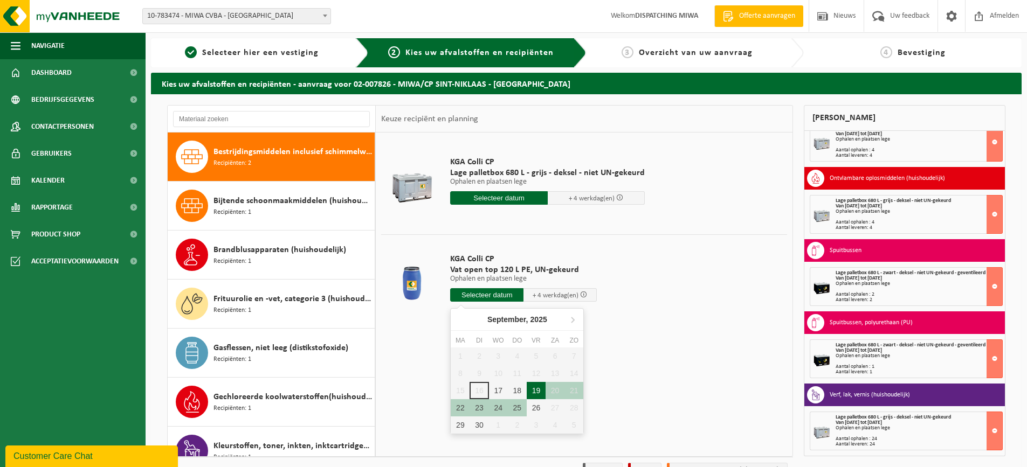
click at [534, 390] on div "19" at bounding box center [536, 390] width 19 height 17
type input "Van 2025-09-19"
type input "2025-09-19"
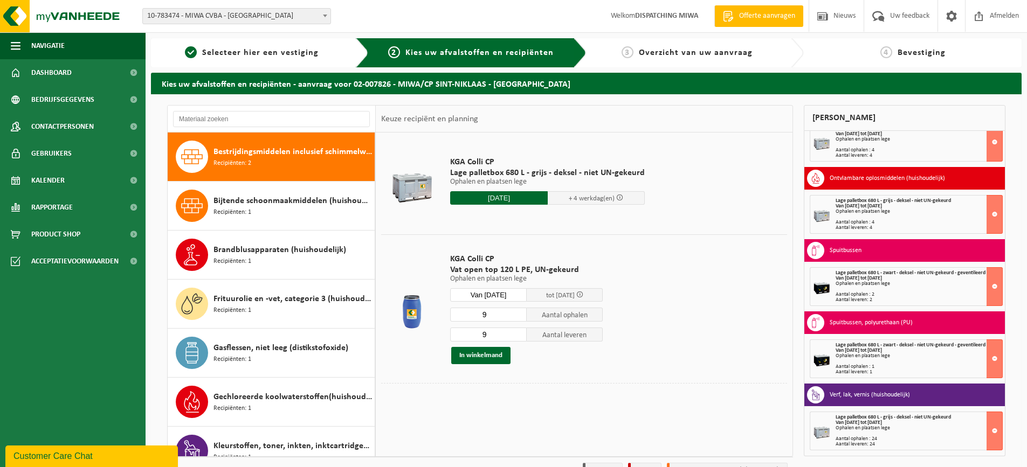
drag, startPoint x: 487, startPoint y: 314, endPoint x: 481, endPoint y: 314, distance: 5.9
click at [481, 314] on input "9" at bounding box center [488, 315] width 77 height 14
type input "3"
click at [483, 334] on input "9" at bounding box center [488, 335] width 77 height 14
type input "3"
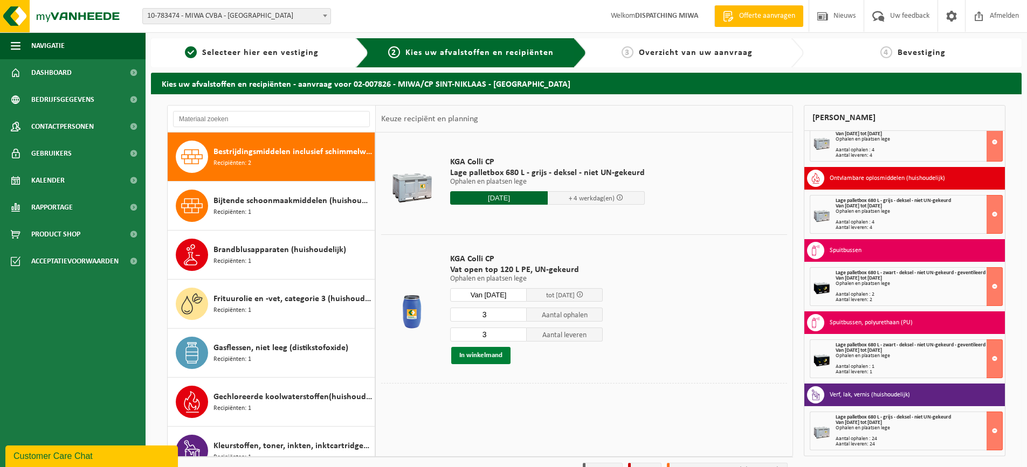
click at [482, 355] on button "In winkelmand" at bounding box center [480, 355] width 59 height 17
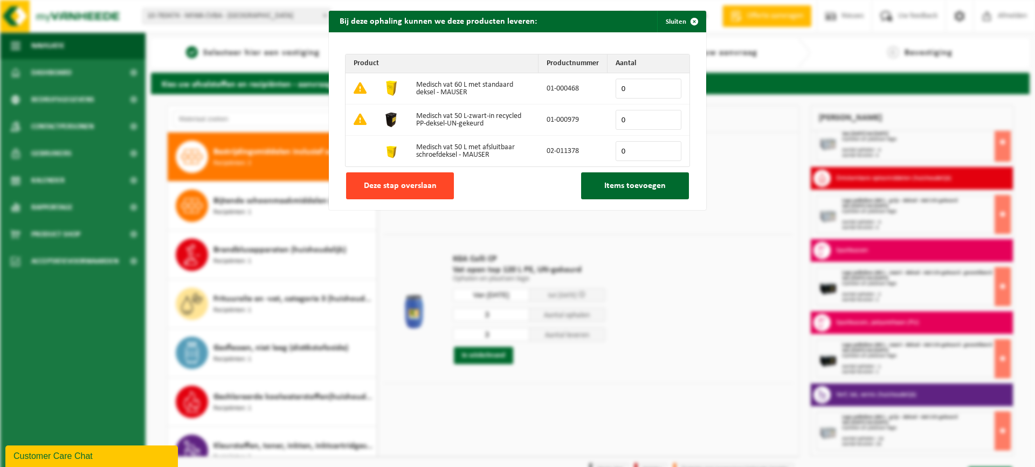
click at [394, 184] on span "Deze stap overslaan" at bounding box center [400, 186] width 73 height 9
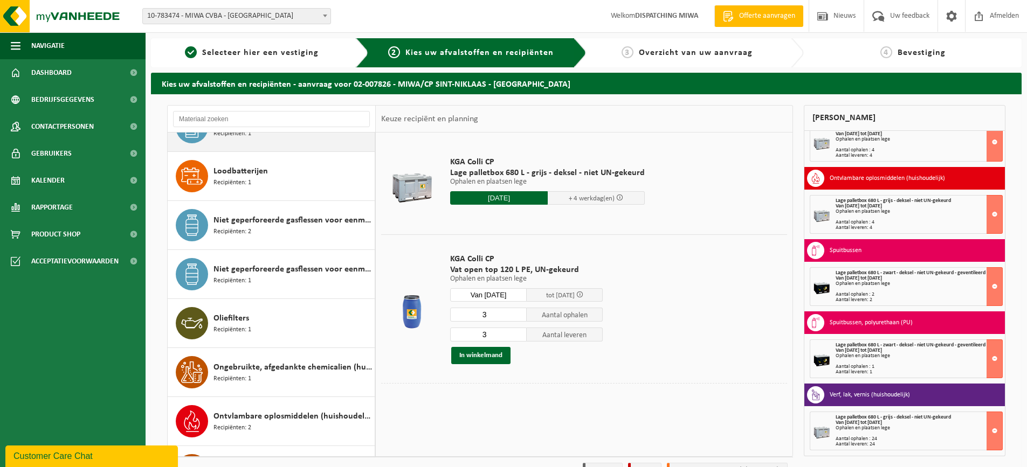
scroll to position [539, 0]
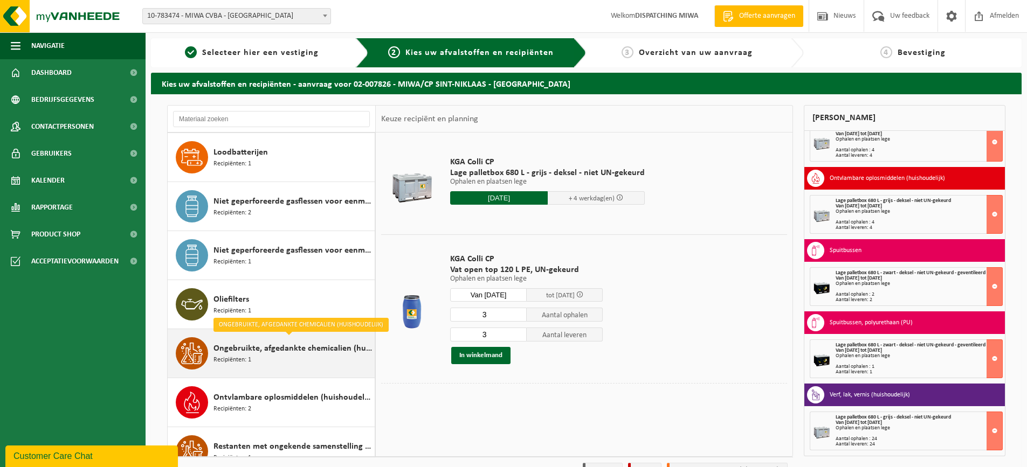
click at [268, 352] on span "Ongebruikte, afgedankte chemicalien (huishoudelijk)" at bounding box center [293, 348] width 159 height 13
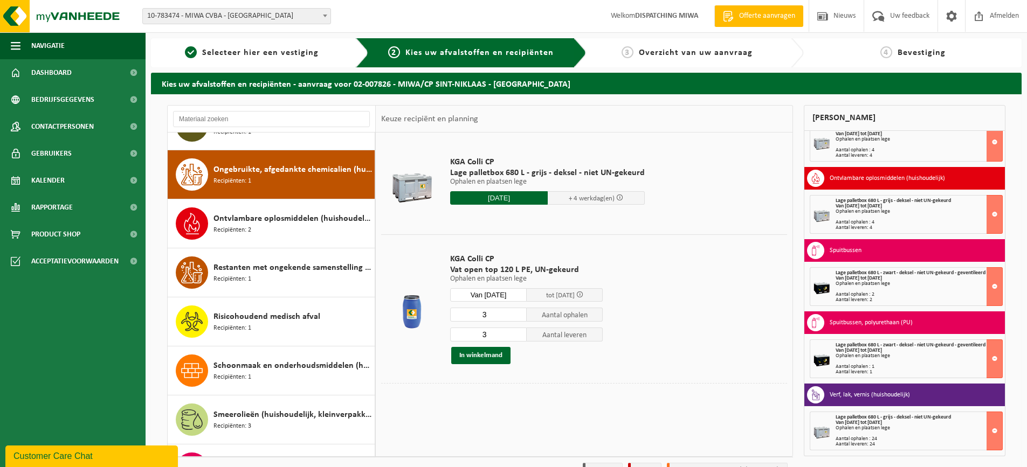
scroll to position [736, 0]
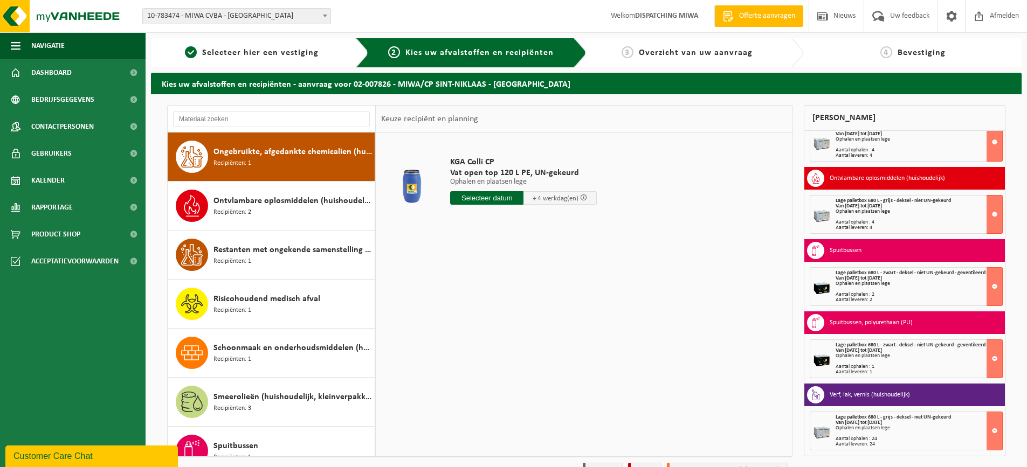
click at [492, 194] on input "text" at bounding box center [486, 197] width 73 height 13
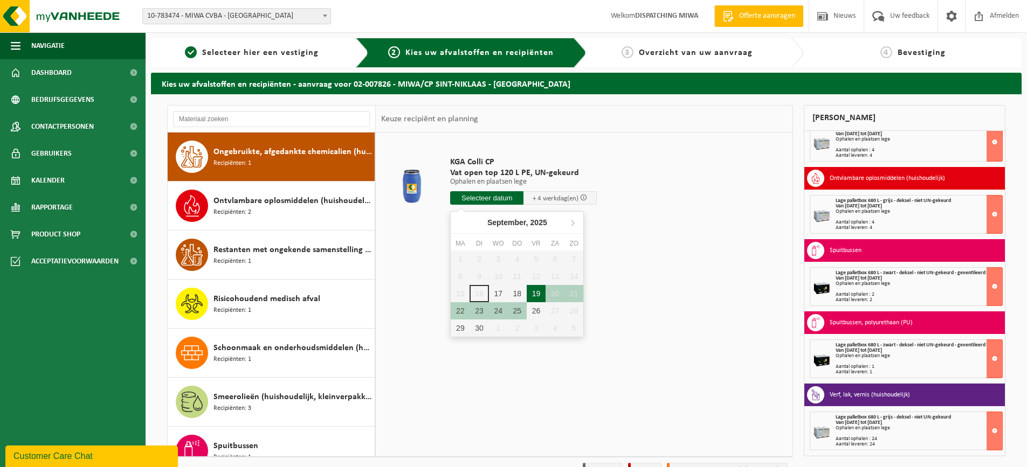
click at [534, 295] on div "19" at bounding box center [536, 293] width 19 height 17
type input "Van 2025-09-19"
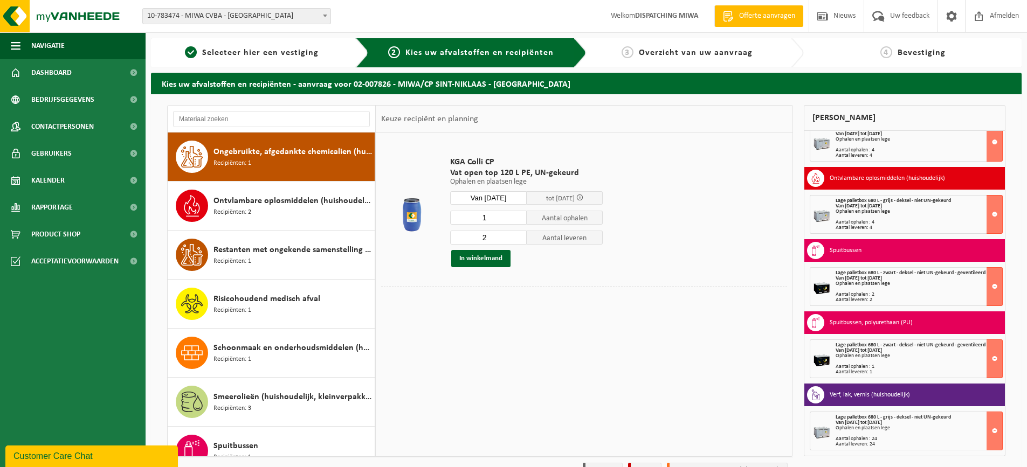
type input "2"
click at [518, 235] on input "2" at bounding box center [488, 238] width 77 height 14
click at [471, 256] on button "In winkelmand" at bounding box center [480, 258] width 59 height 17
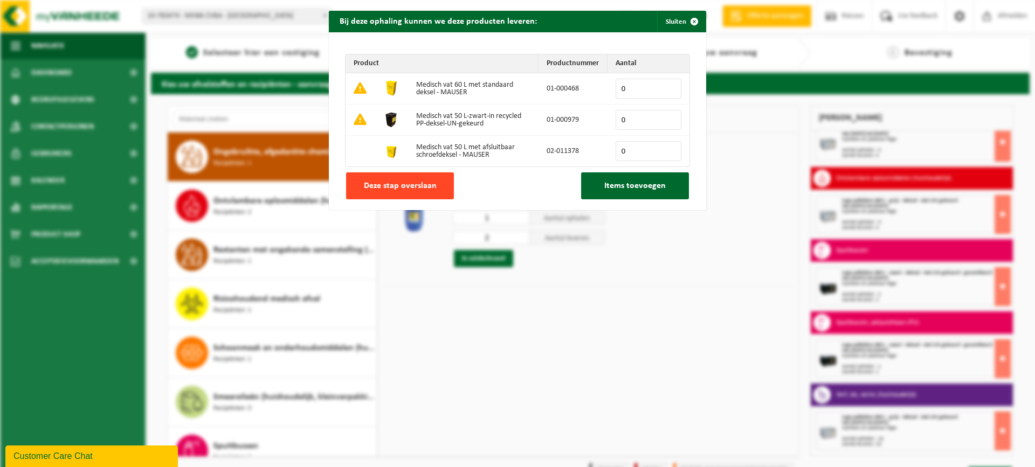
click at [400, 185] on span "Deze stap overslaan" at bounding box center [400, 186] width 73 height 9
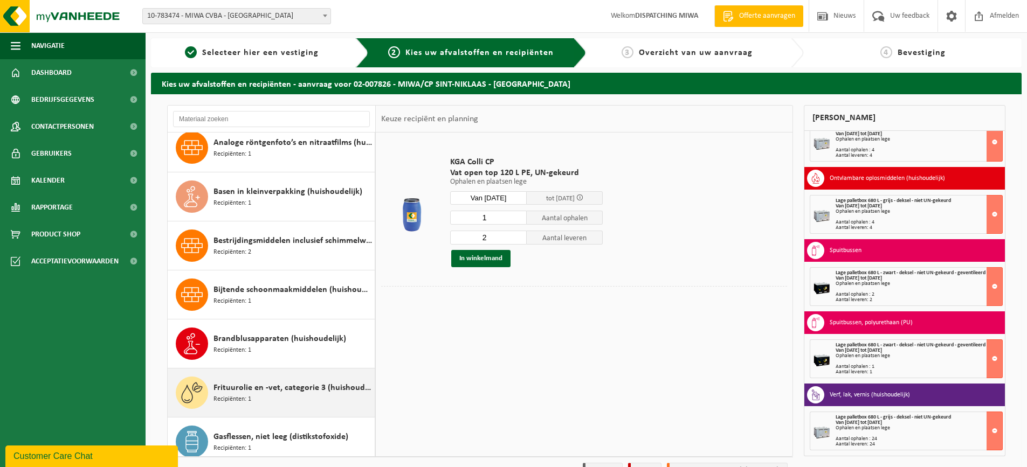
scroll to position [0, 0]
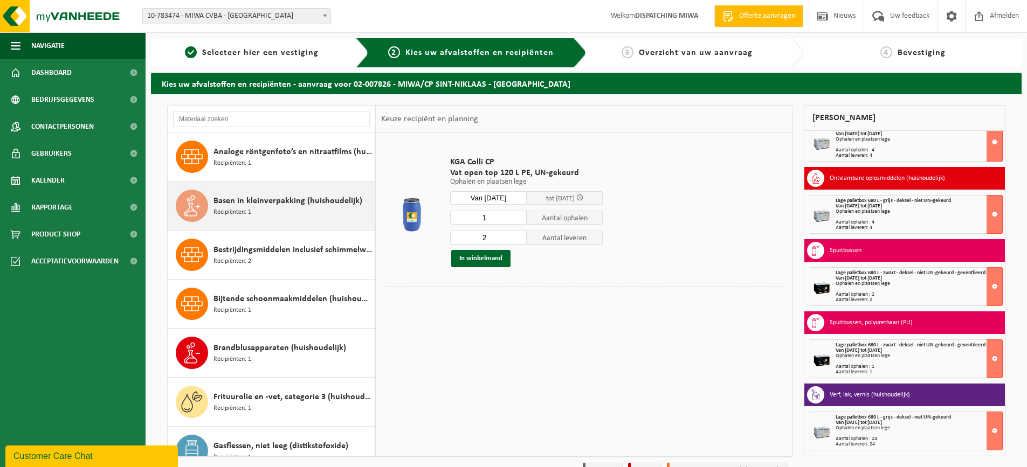
click at [272, 205] on span "Basen in kleinverpakking (huishoudelijk)" at bounding box center [288, 201] width 149 height 13
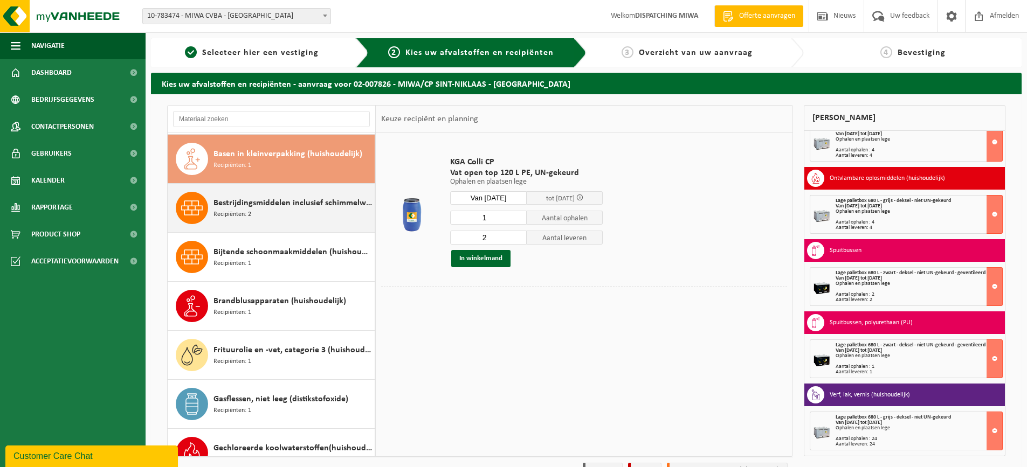
scroll to position [49, 0]
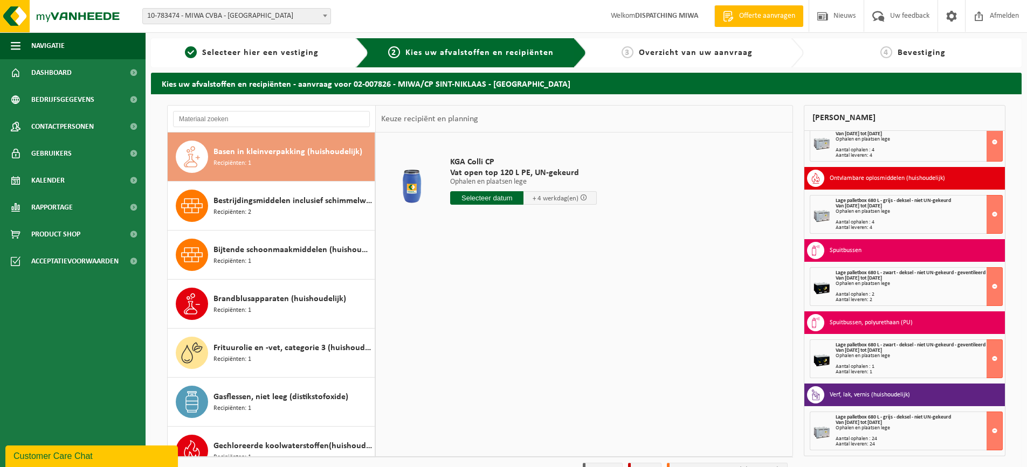
click at [491, 196] on input "text" at bounding box center [486, 197] width 73 height 13
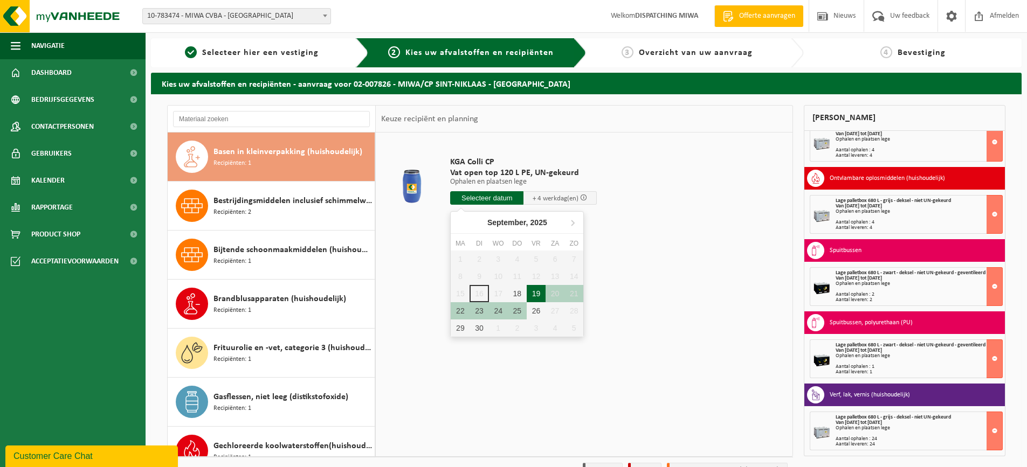
click at [534, 290] on div "19" at bounding box center [536, 293] width 19 height 17
type input "Van 2025-09-19"
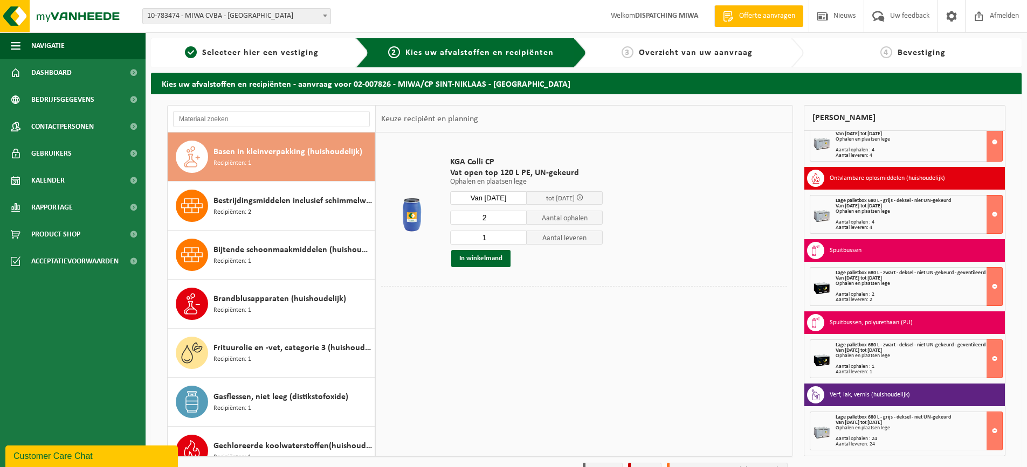
type input "2"
click at [518, 215] on input "2" at bounding box center [488, 218] width 77 height 14
click at [480, 238] on input "1" at bounding box center [488, 238] width 77 height 14
click at [503, 239] on input "1" at bounding box center [488, 238] width 77 height 14
type input "2"
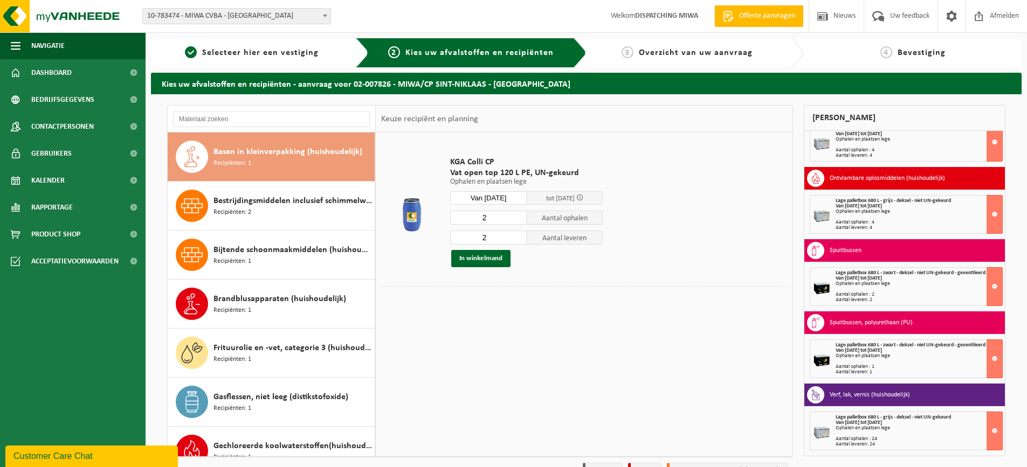
click at [518, 235] on input "2" at bounding box center [488, 238] width 77 height 14
click at [483, 258] on button "In winkelmand" at bounding box center [480, 258] width 59 height 17
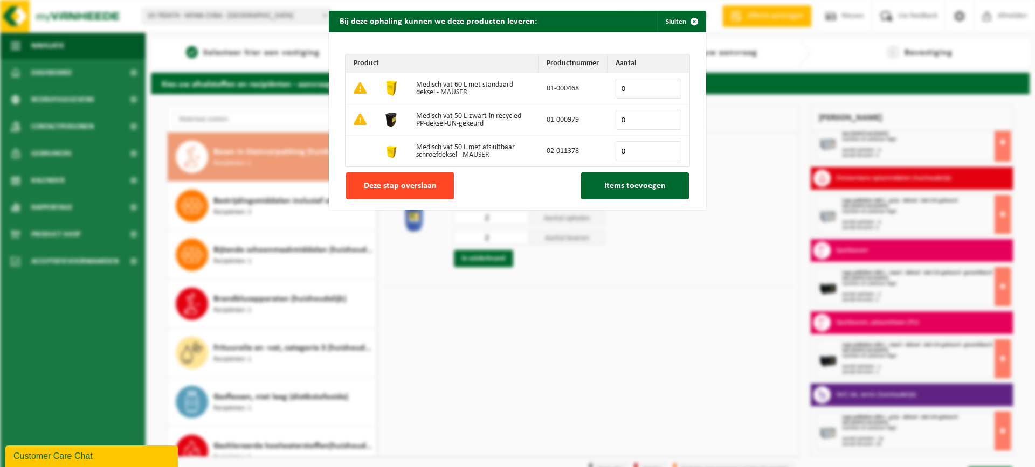
click at [406, 188] on span "Deze stap overslaan" at bounding box center [400, 186] width 73 height 9
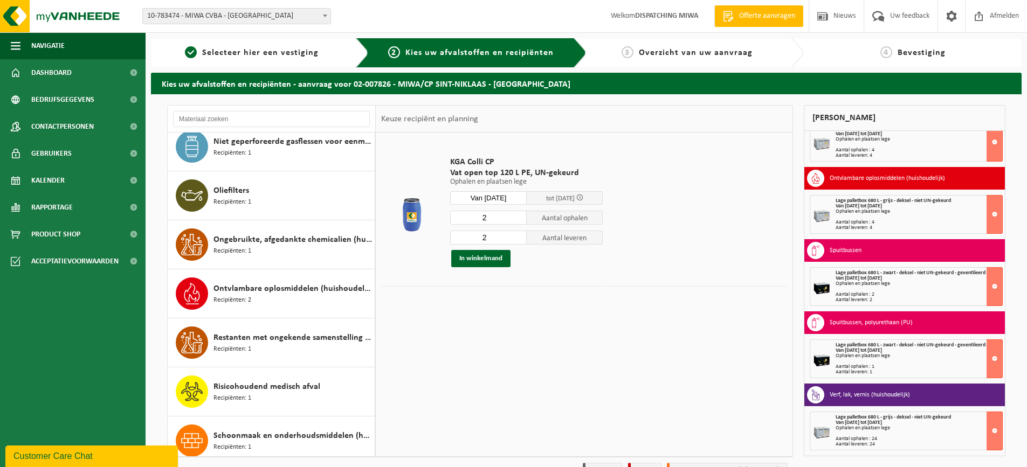
scroll to position [804, 0]
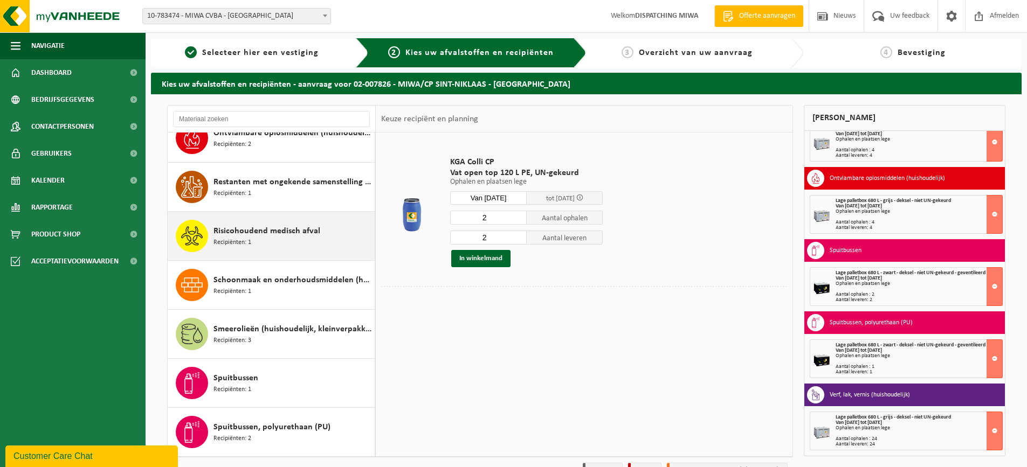
click at [263, 232] on span "Risicohoudend medisch afval" at bounding box center [267, 231] width 107 height 13
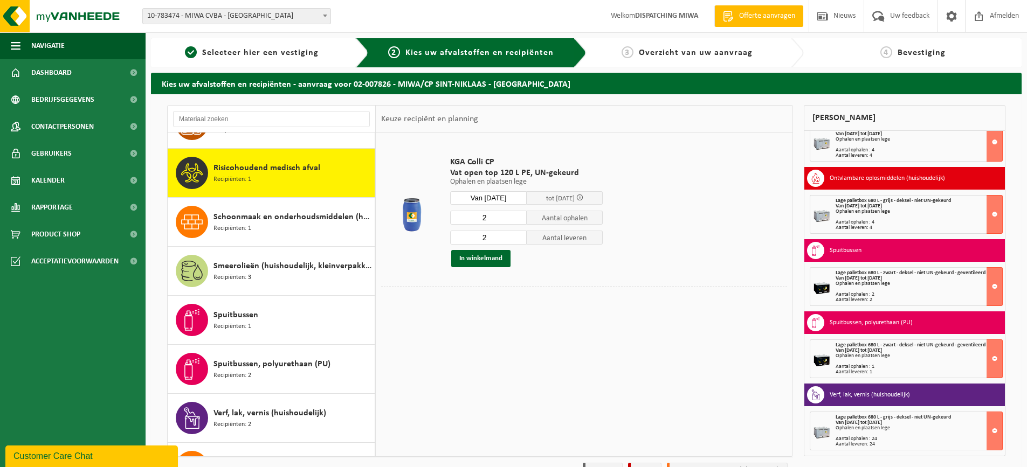
scroll to position [883, 0]
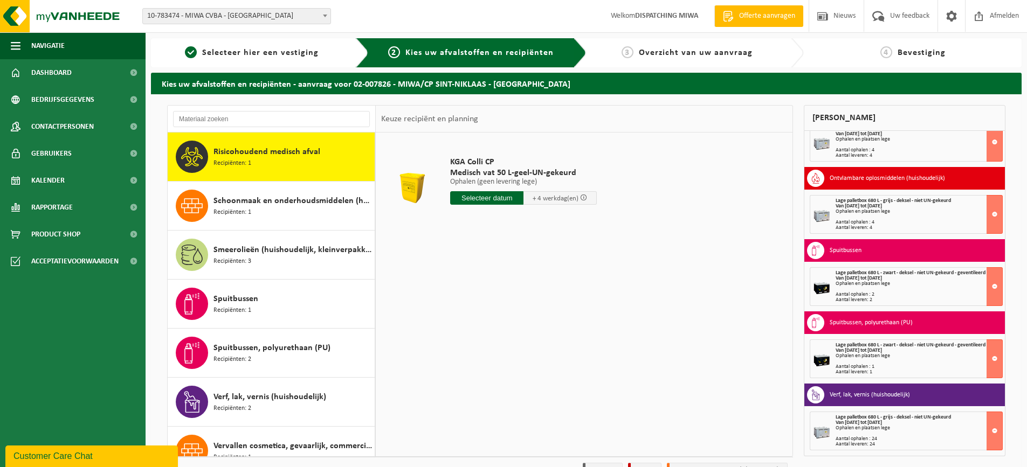
click at [509, 196] on input "text" at bounding box center [486, 197] width 73 height 13
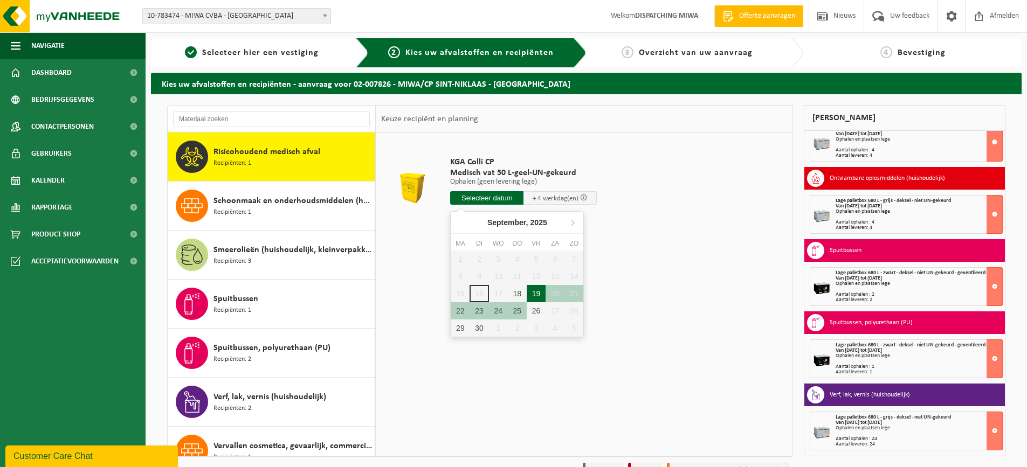
click at [535, 295] on div "19" at bounding box center [536, 293] width 19 height 17
type input "Van 2025-09-19"
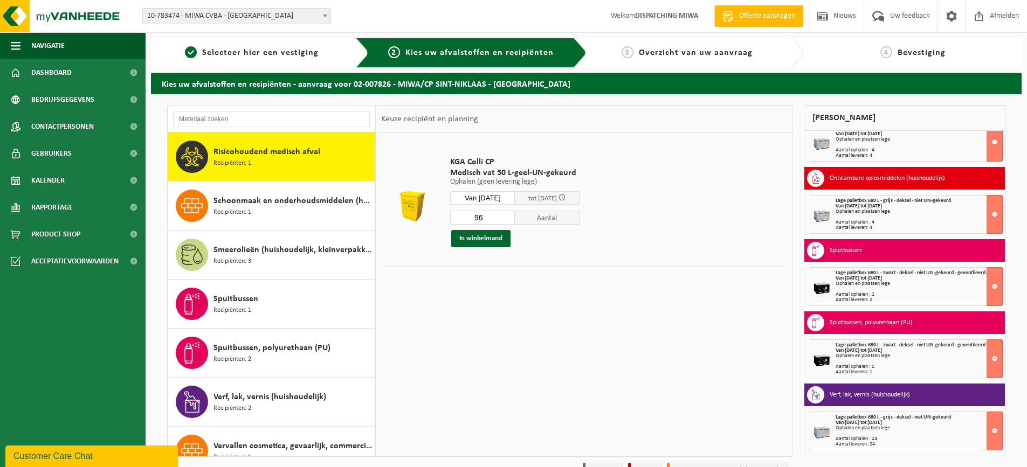
drag, startPoint x: 491, startPoint y: 216, endPoint x: 471, endPoint y: 219, distance: 20.7
click at [471, 219] on input "96" at bounding box center [482, 218] width 65 height 14
type input "2"
click at [479, 240] on button "In winkelmand" at bounding box center [480, 238] width 59 height 17
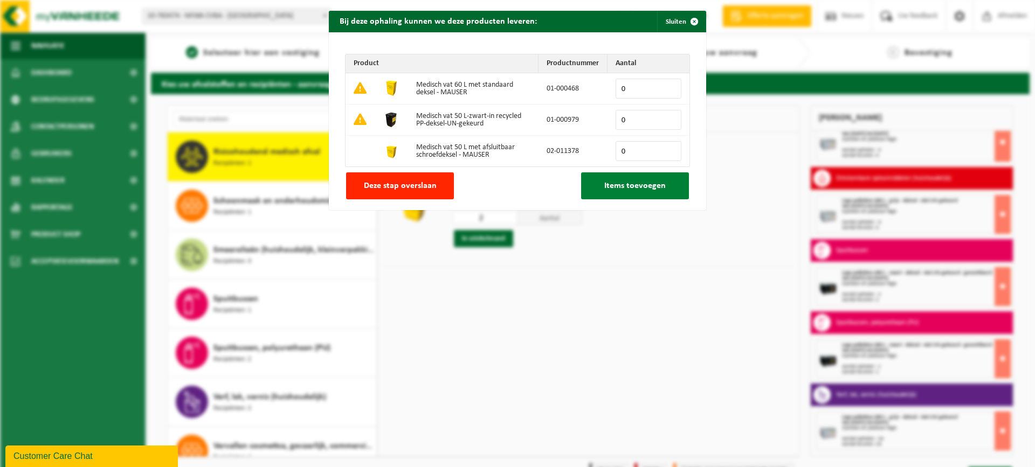
click at [627, 184] on span "Items toevoegen" at bounding box center [634, 186] width 61 height 9
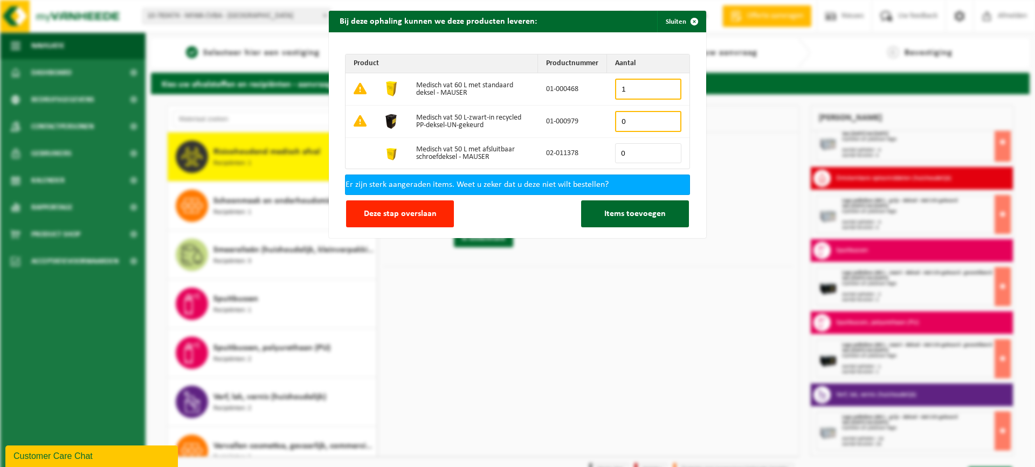
click at [667, 88] on input "1" at bounding box center [648, 89] width 66 height 21
click at [667, 88] on input "2" at bounding box center [648, 89] width 66 height 21
click at [668, 86] on input "3" at bounding box center [648, 89] width 66 height 21
type input "4"
click at [668, 86] on input "4" at bounding box center [648, 89] width 66 height 21
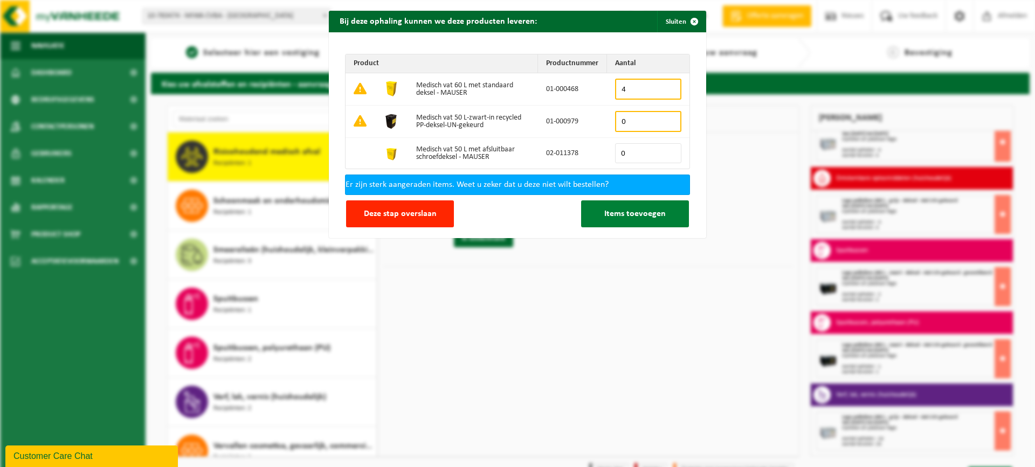
click at [622, 212] on span "Items toevoegen" at bounding box center [634, 214] width 61 height 9
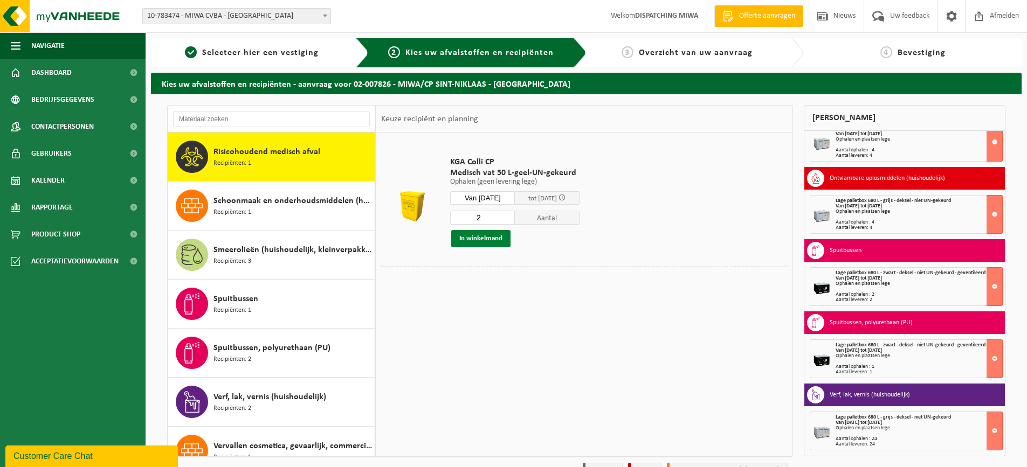
click at [493, 237] on button "In winkelmand" at bounding box center [480, 238] width 59 height 17
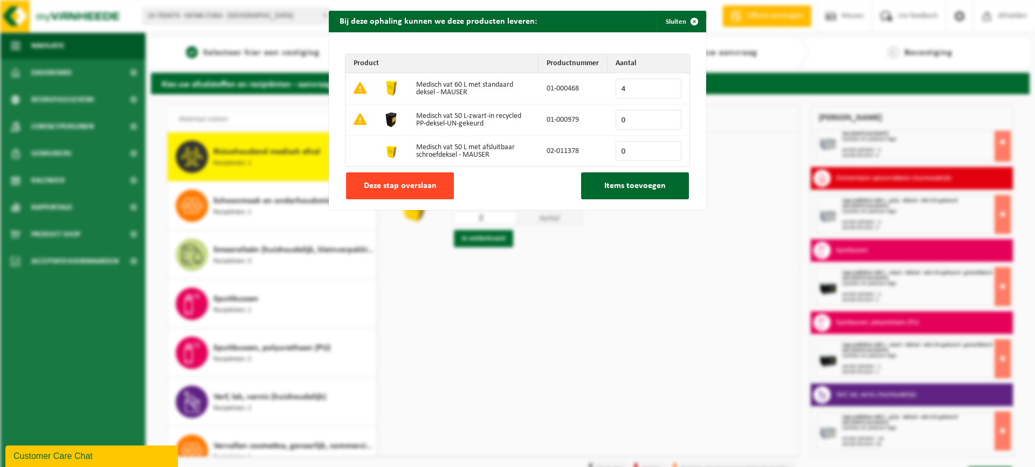
click at [402, 185] on span "Deze stap overslaan" at bounding box center [400, 186] width 73 height 9
type input "0"
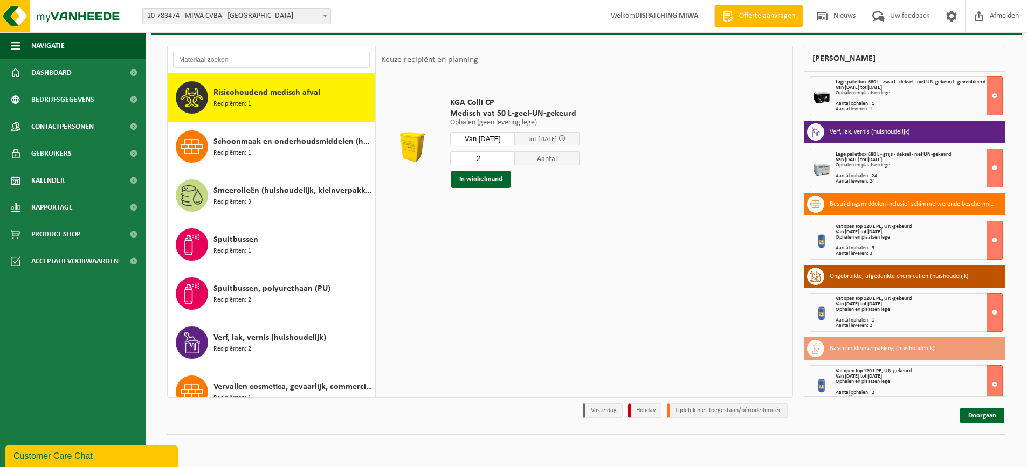
scroll to position [392, 0]
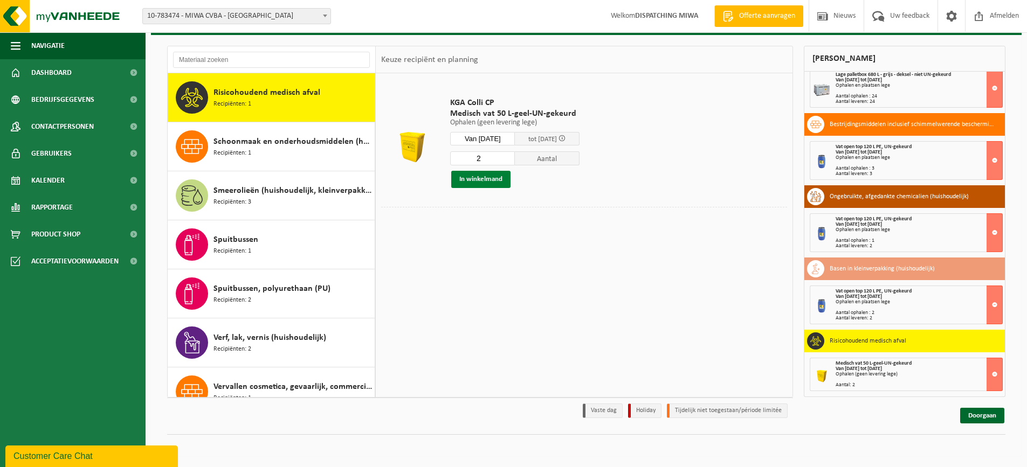
click at [496, 175] on button "In winkelmand" at bounding box center [480, 179] width 59 height 17
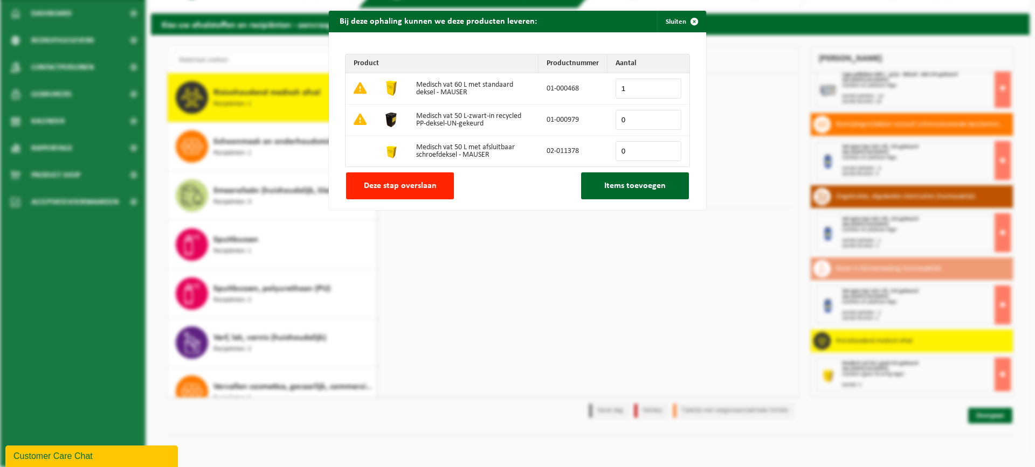
click at [664, 87] on input "1" at bounding box center [649, 89] width 66 height 20
click at [668, 85] on input "2" at bounding box center [649, 89] width 66 height 20
click at [668, 85] on input "3" at bounding box center [649, 89] width 66 height 20
type input "4"
click at [668, 87] on input "4" at bounding box center [649, 89] width 66 height 20
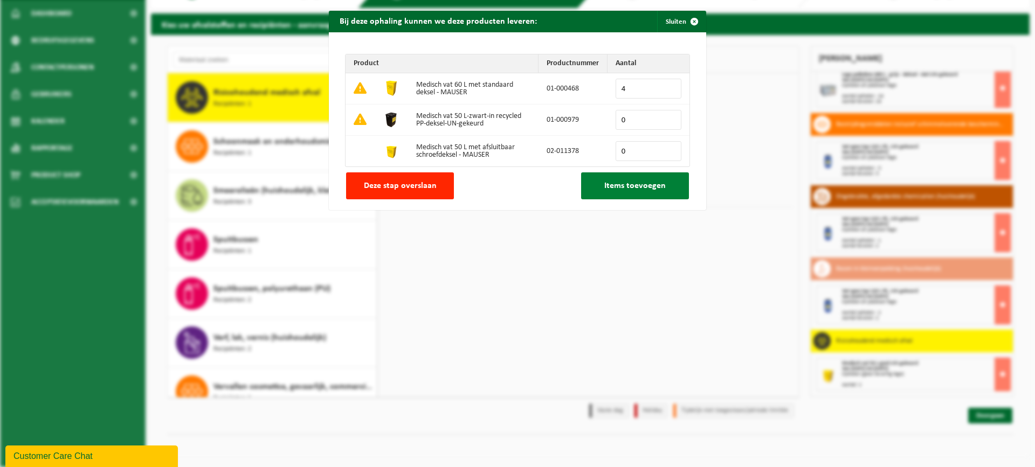
click at [641, 184] on span "Items toevoegen" at bounding box center [634, 186] width 61 height 9
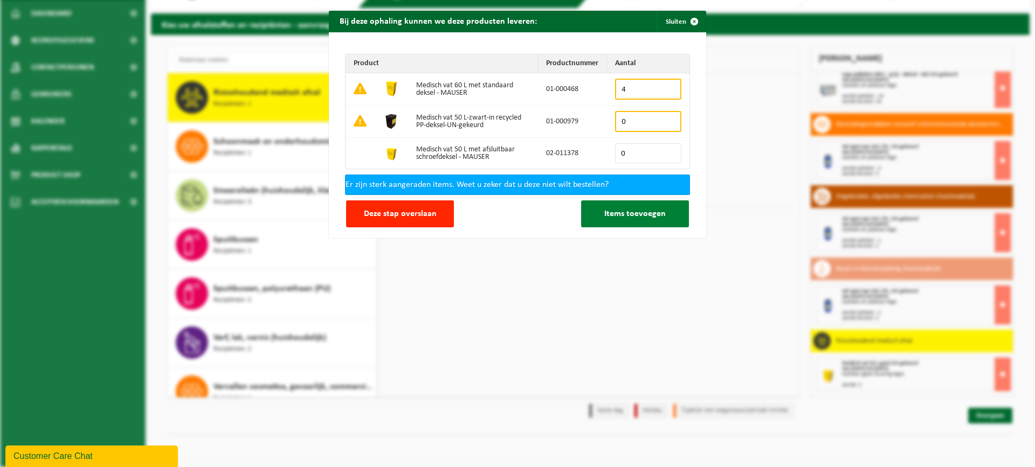
click at [627, 213] on span "Items toevoegen" at bounding box center [634, 214] width 61 height 9
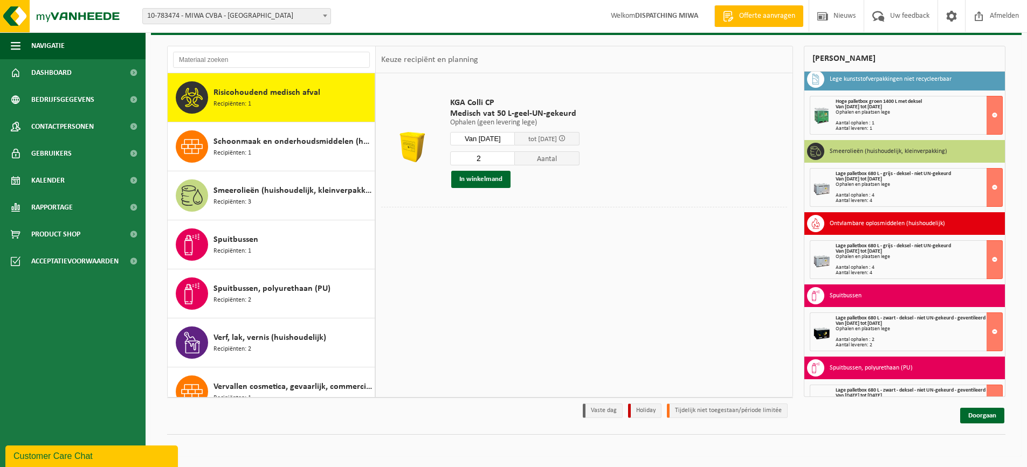
scroll to position [0, 0]
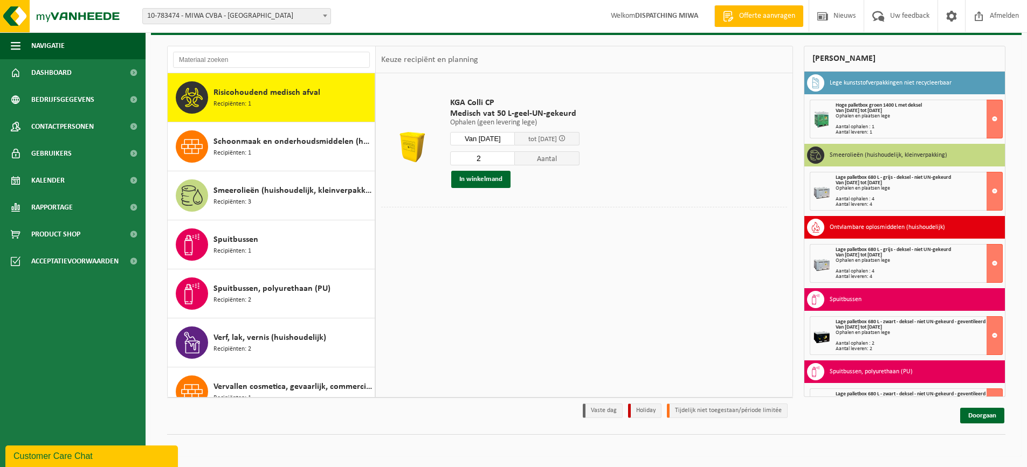
click at [918, 186] on div "Ophalen en plaatsen lege" at bounding box center [919, 188] width 167 height 5
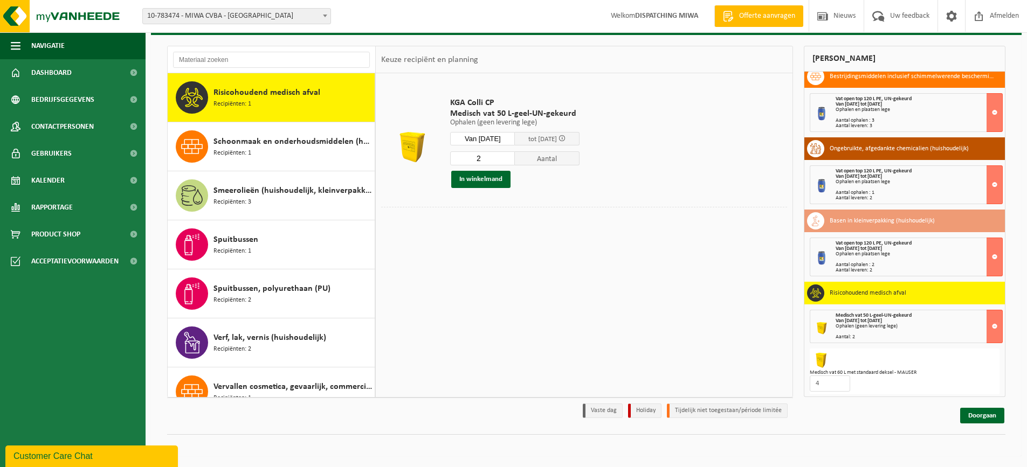
scroll to position [443, 0]
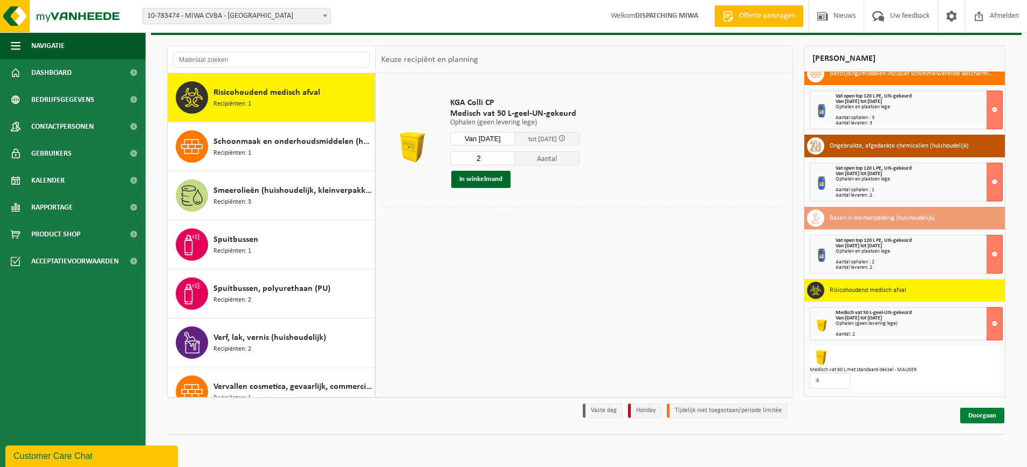
click at [983, 415] on link "Doorgaan" at bounding box center [982, 416] width 44 height 16
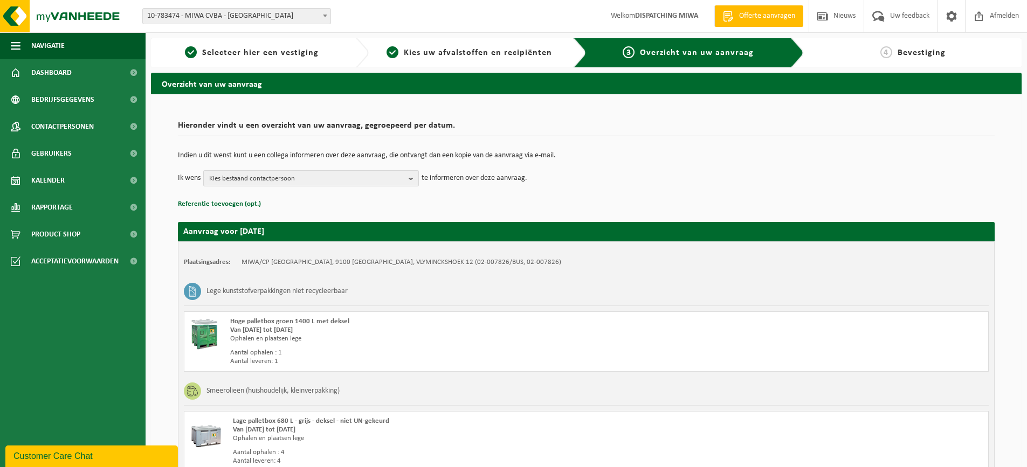
click at [411, 178] on b "button" at bounding box center [414, 178] width 10 height 15
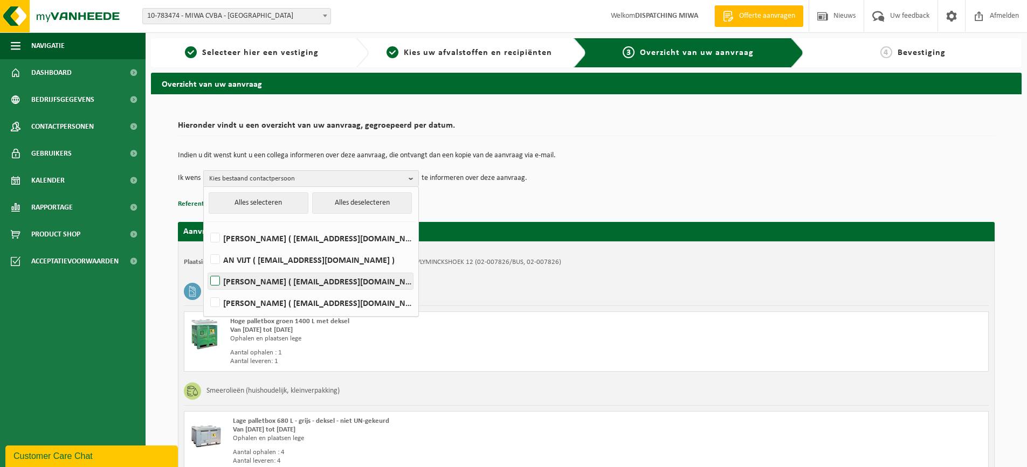
click at [316, 282] on label "Jochen Voermantrouw ( jochen.voermantrouw@miwa.be )" at bounding box center [310, 281] width 205 height 16
click at [207, 268] on input "Jochen Voermantrouw ( jochen.voermantrouw@miwa.be )" at bounding box center [206, 267] width 1 height 1
checkbox input "true"
click at [605, 333] on div "Van [DATE] tot [DATE]" at bounding box center [428, 330] width 397 height 9
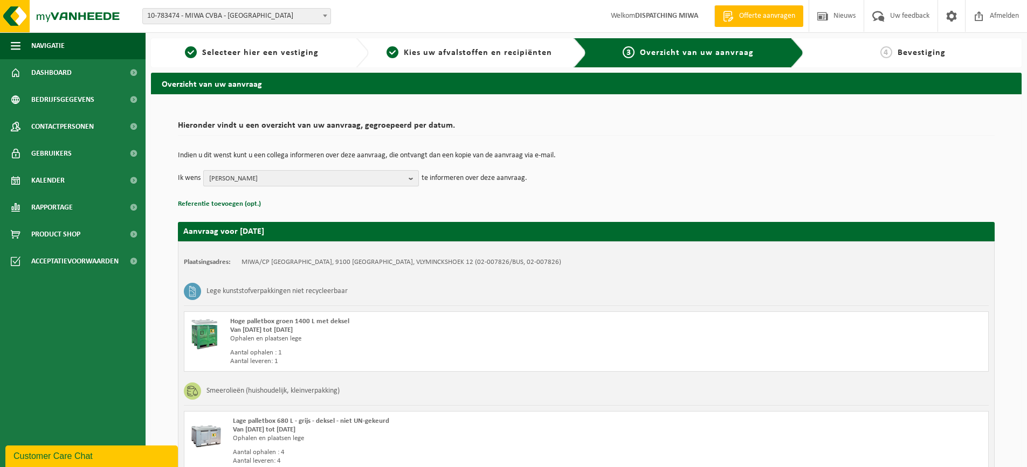
click at [409, 178] on b "button" at bounding box center [414, 178] width 10 height 15
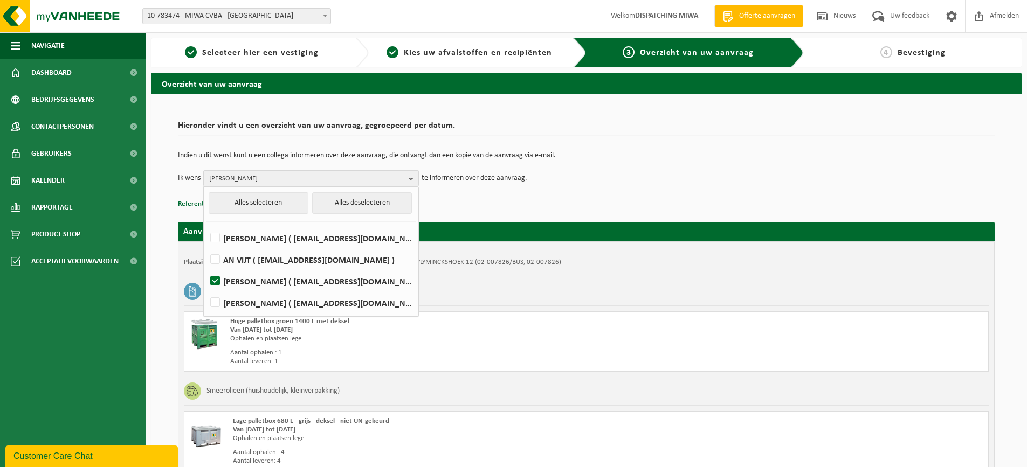
click at [683, 449] on div "Lage palletbox 680 L - grijs - deksel - niet UN-gekeurd Van 2025-09-19 tot 2025…" at bounding box center [586, 441] width 805 height 60
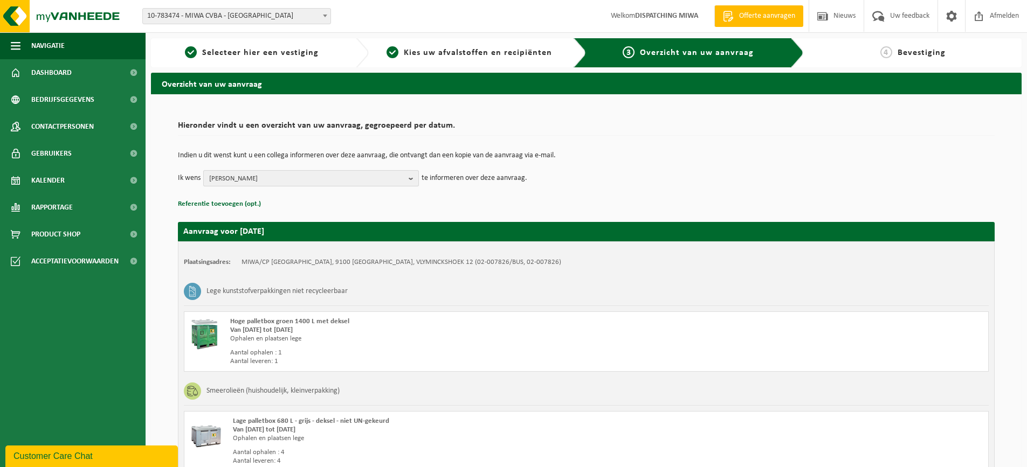
click at [410, 179] on b "button" at bounding box center [414, 178] width 10 height 15
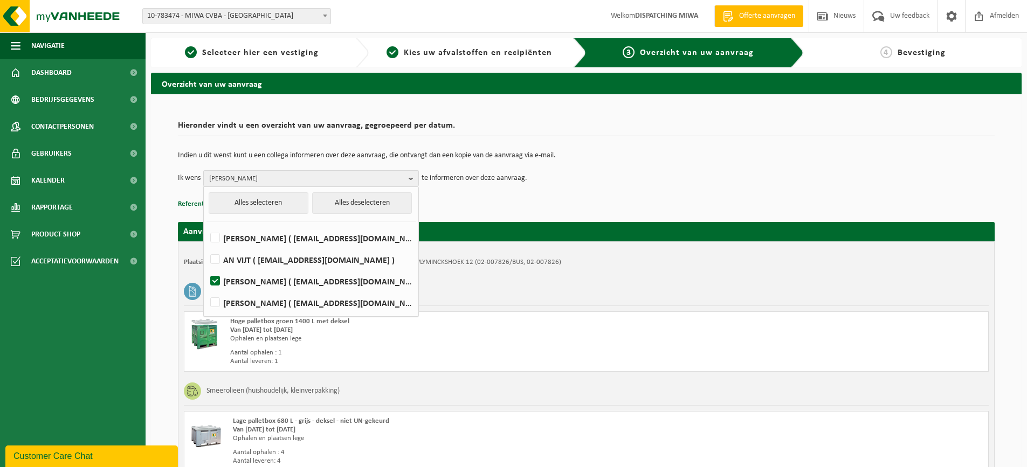
click at [548, 328] on div "Van 2025-09-19 tot 2025-09-25" at bounding box center [428, 330] width 397 height 9
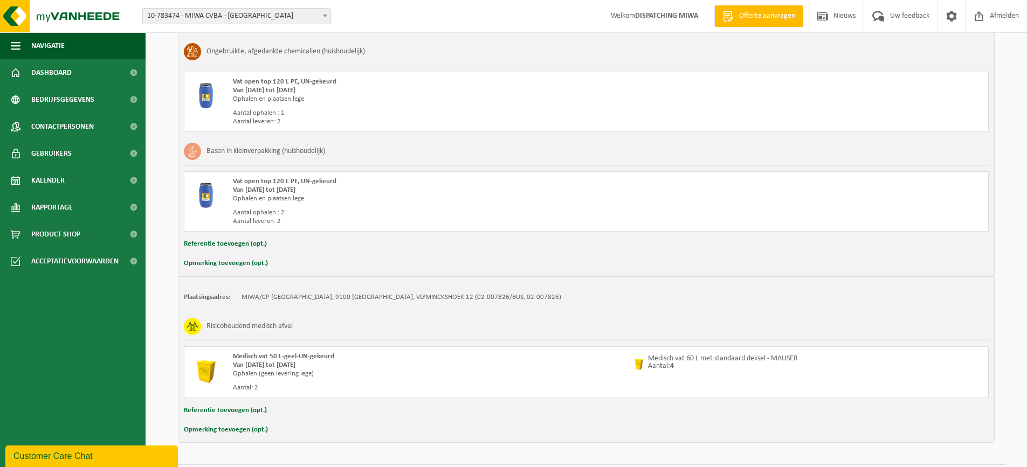
scroll to position [968, 0]
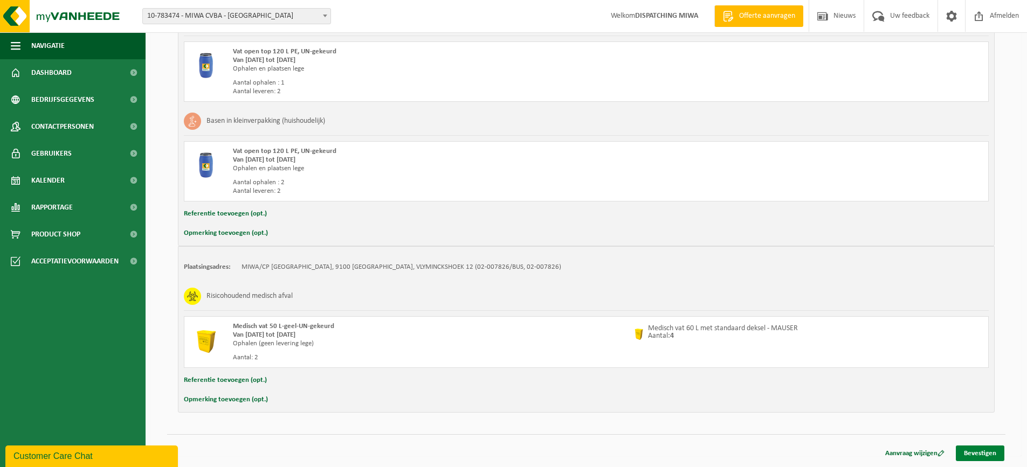
click at [976, 452] on link "Bevestigen" at bounding box center [980, 454] width 49 height 16
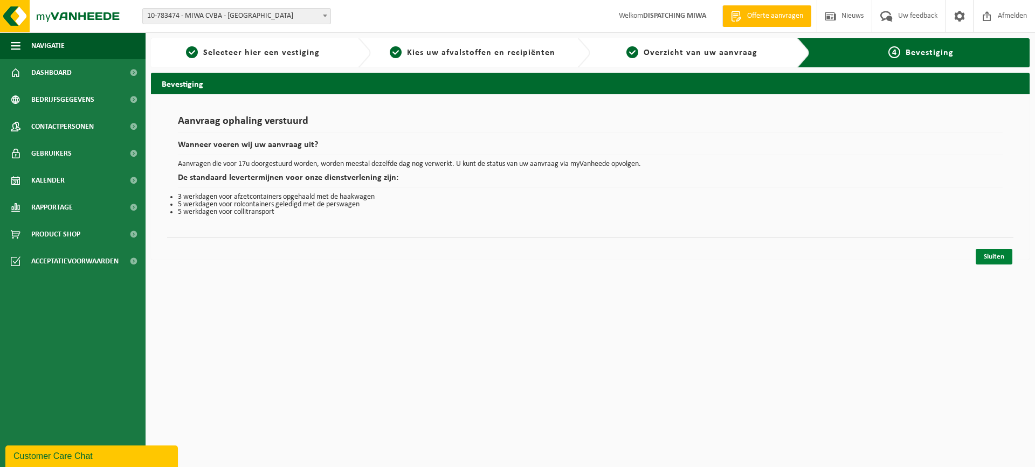
click at [998, 256] on link "Sluiten" at bounding box center [994, 257] width 37 height 16
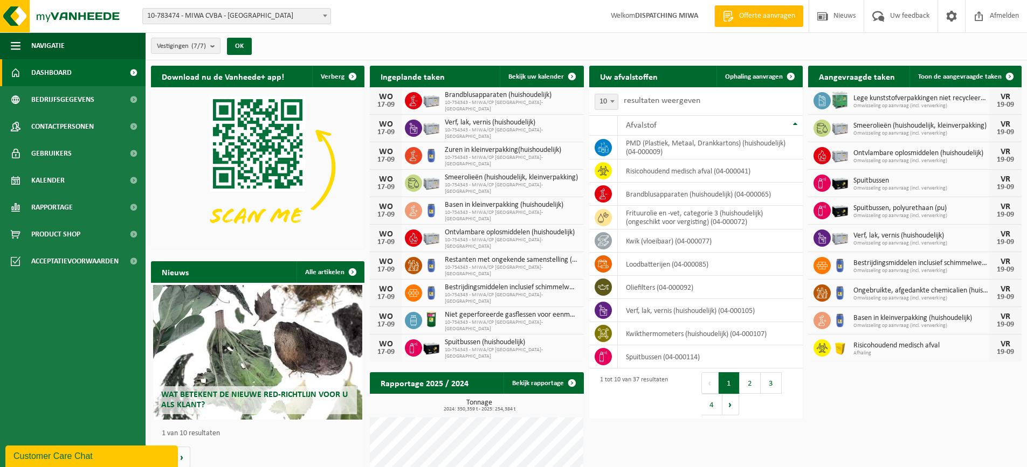
click at [53, 72] on span "Dashboard" at bounding box center [51, 72] width 40 height 27
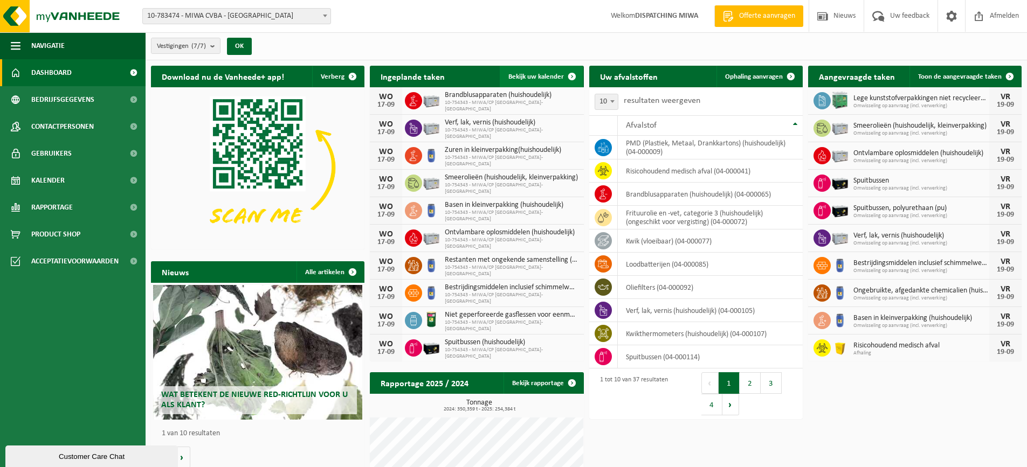
click at [560, 73] on span "Bekijk uw kalender" at bounding box center [536, 76] width 56 height 7
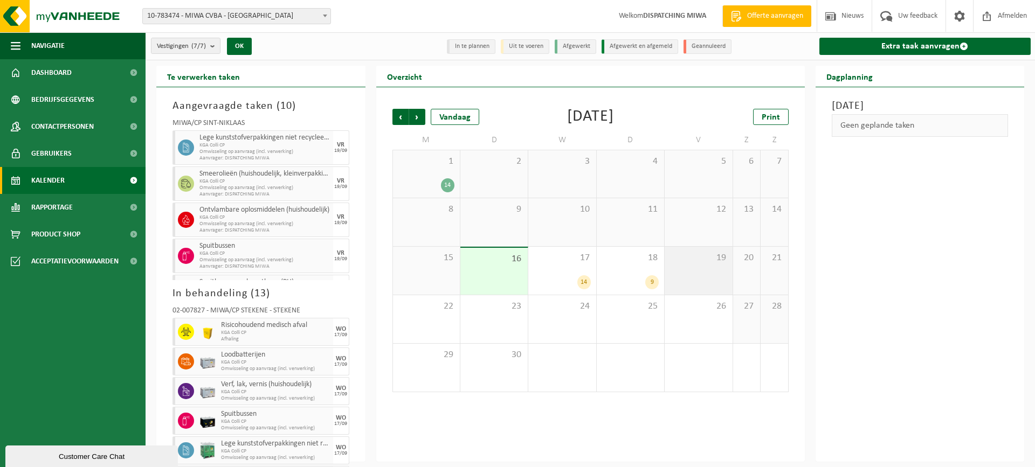
click at [725, 257] on span "19" at bounding box center [698, 258] width 57 height 12
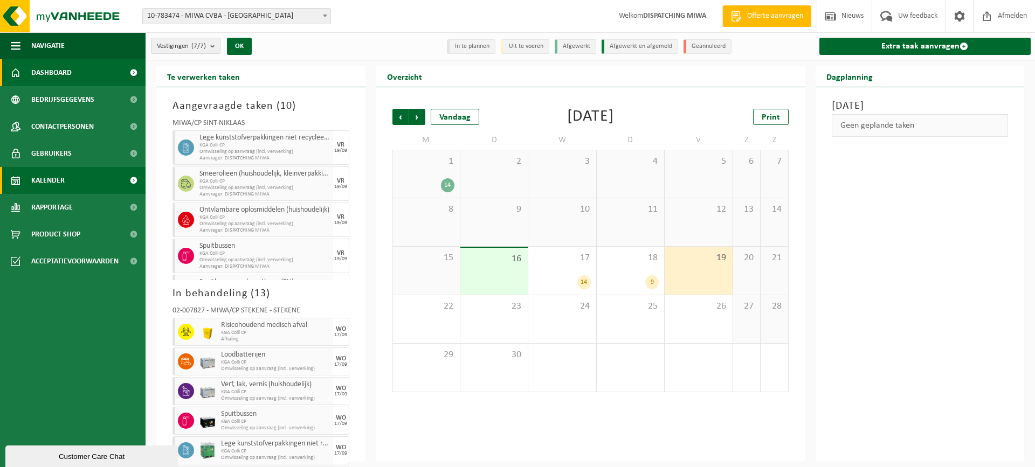
click at [73, 70] on link "Dashboard" at bounding box center [73, 72] width 146 height 27
